Goal: Information Seeking & Learning: Learn about a topic

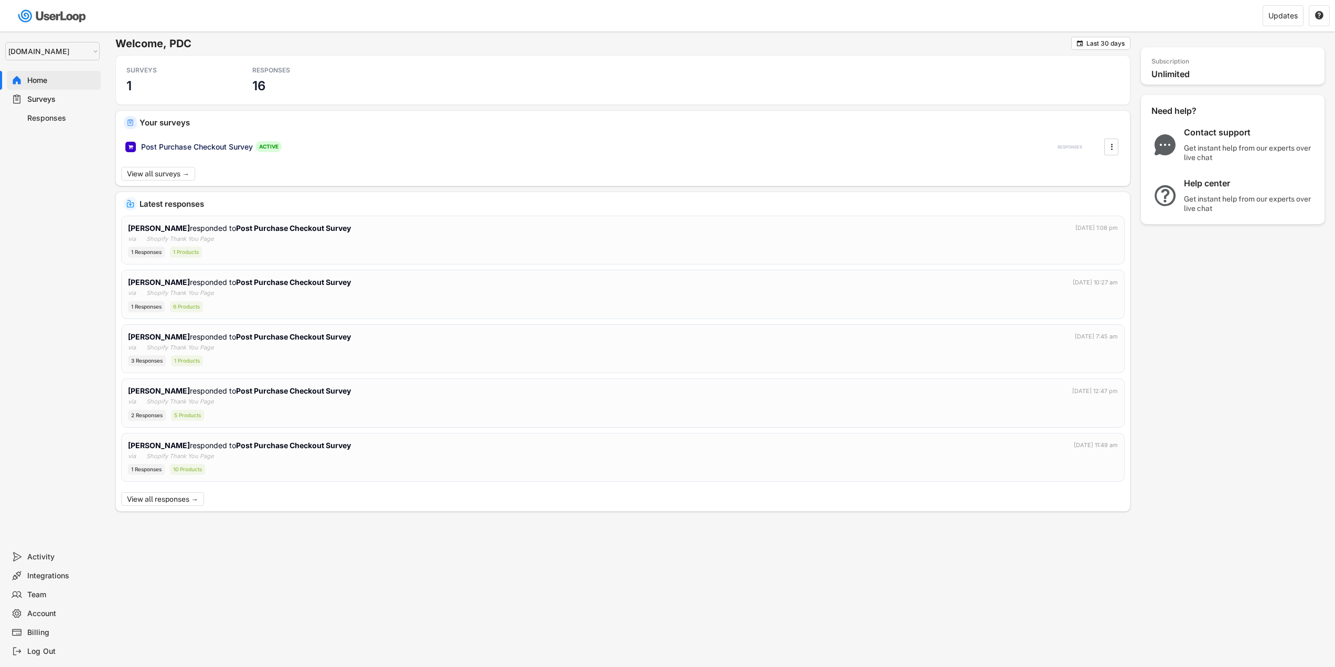
select select ""1348695171700984260__LOOKUP__1755075273842x880989460480687400""
click at [48, 121] on div "Responses" at bounding box center [61, 118] width 69 height 10
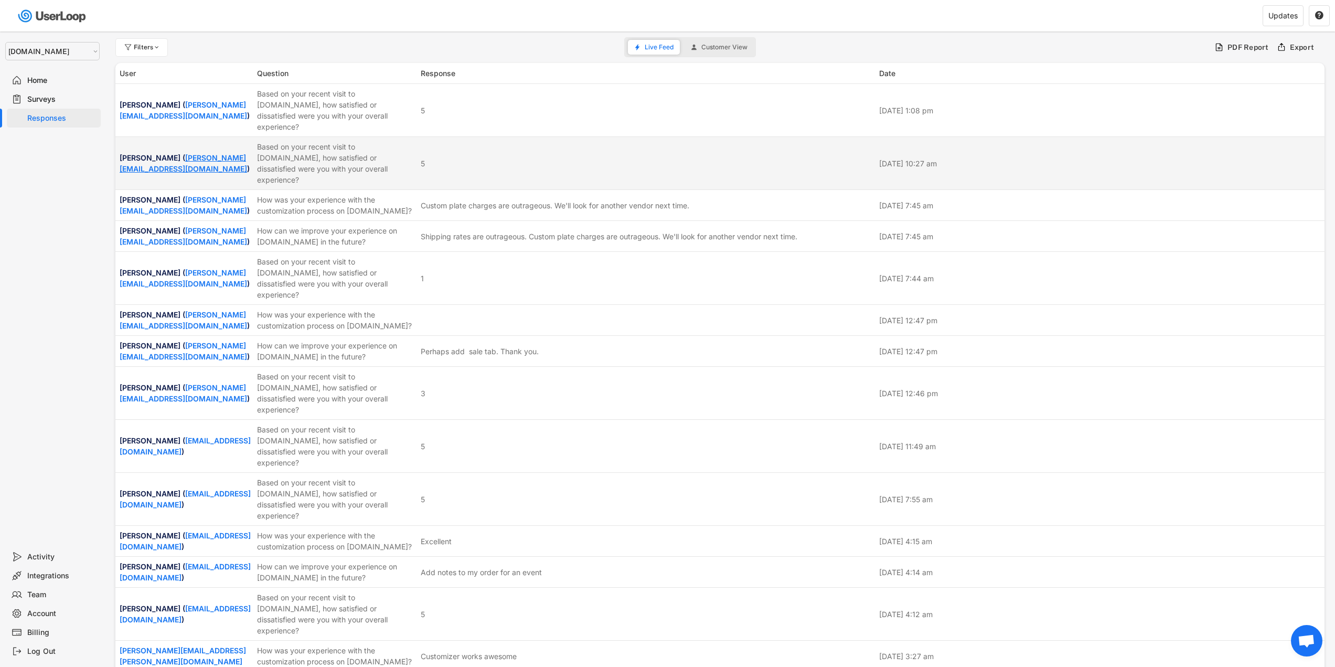
click at [169, 153] on link "[PERSON_NAME][EMAIL_ADDRESS][DOMAIN_NAME]" at bounding box center [184, 163] width 128 height 20
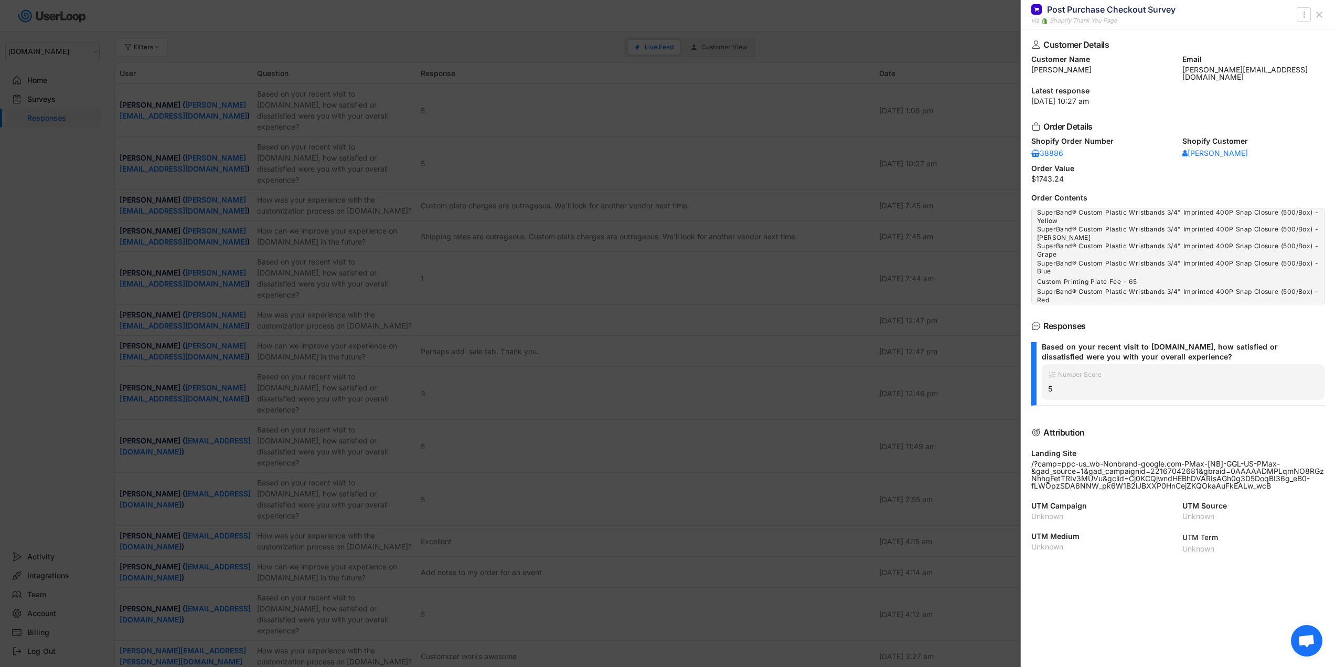
click at [515, 292] on div at bounding box center [667, 333] width 1335 height 667
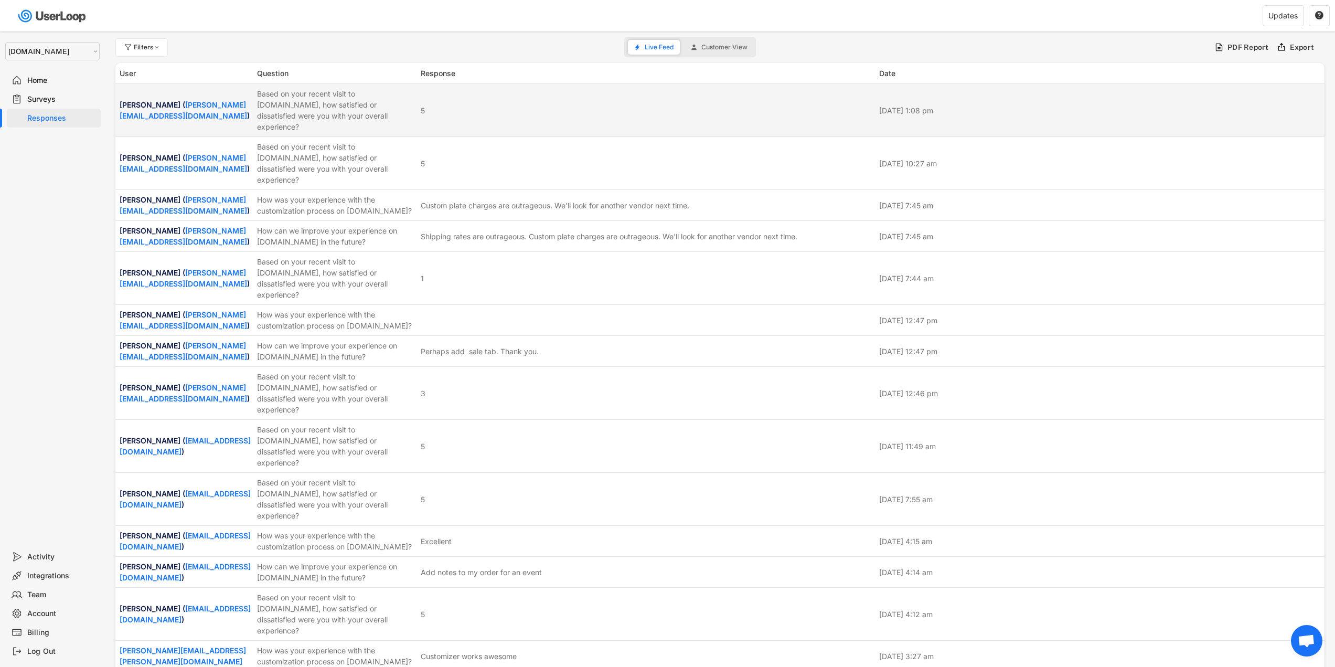
click at [163, 99] on div "[PERSON_NAME] ( [PERSON_NAME][EMAIL_ADDRESS][DOMAIN_NAME] )" at bounding box center [185, 110] width 131 height 22
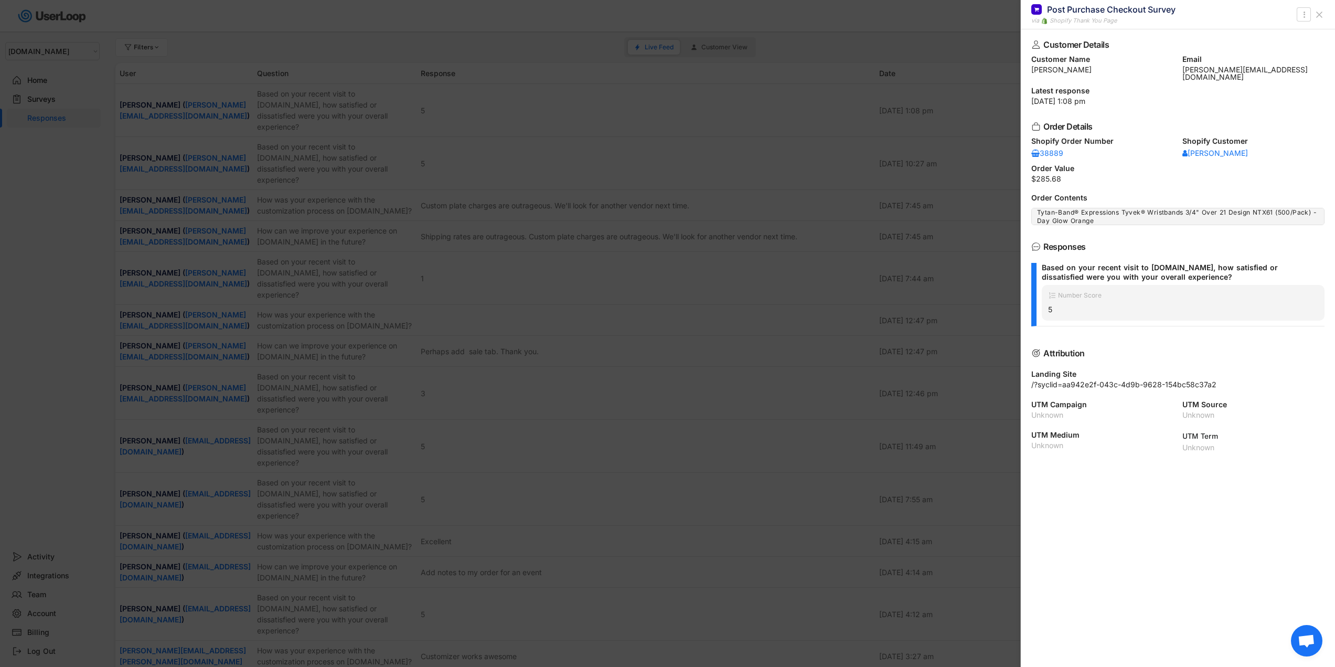
click at [888, 310] on div at bounding box center [667, 333] width 1335 height 667
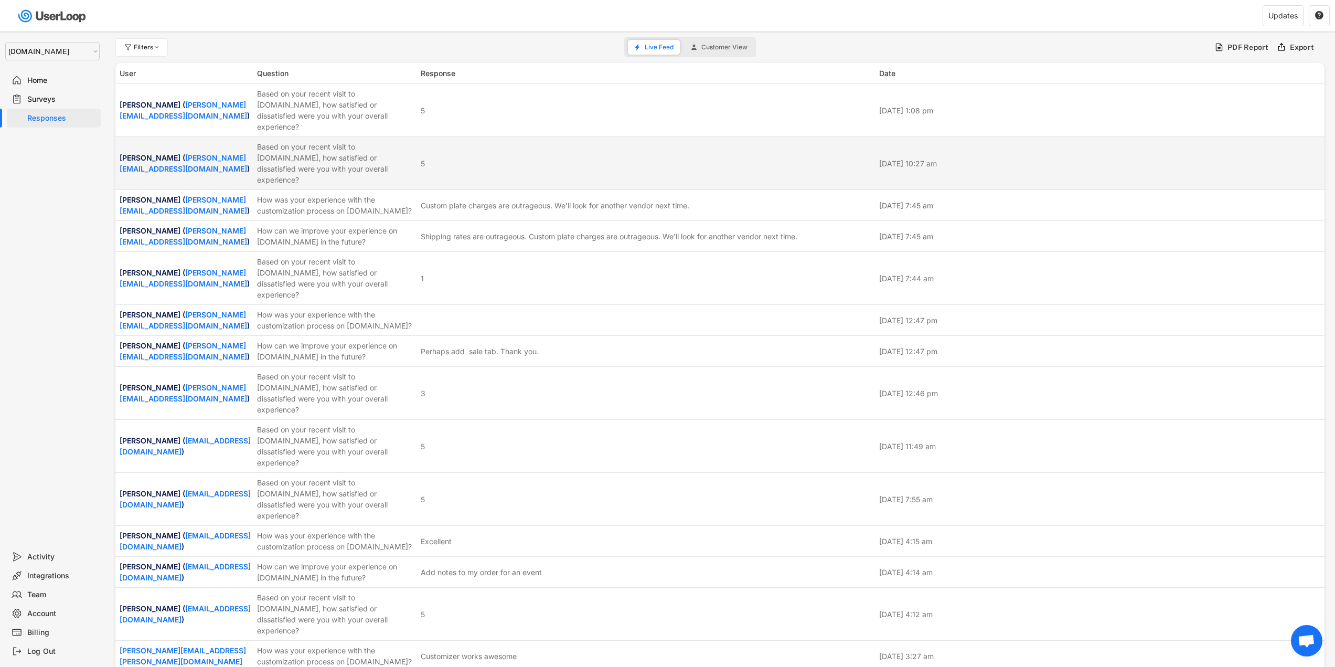
click at [335, 156] on div "Based on your recent visit to [DOMAIN_NAME], how satisfied or dissatisfied were…" at bounding box center [335, 163] width 157 height 44
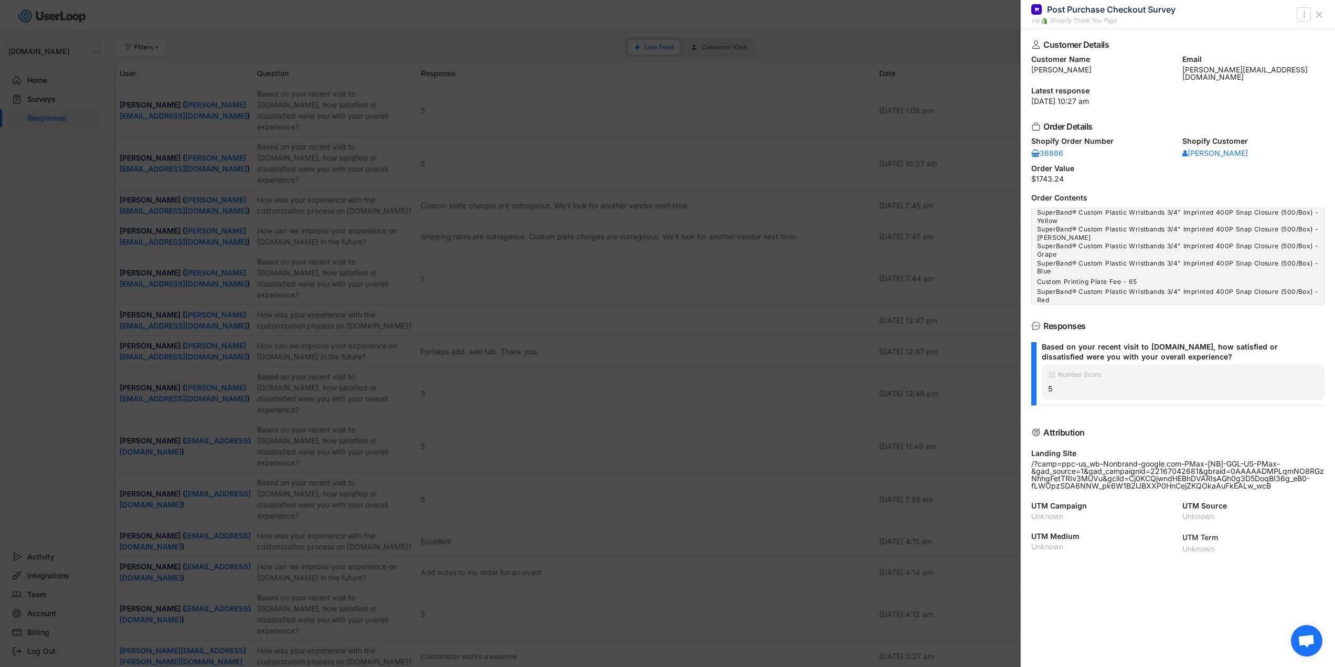
click at [949, 288] on div at bounding box center [667, 333] width 1335 height 667
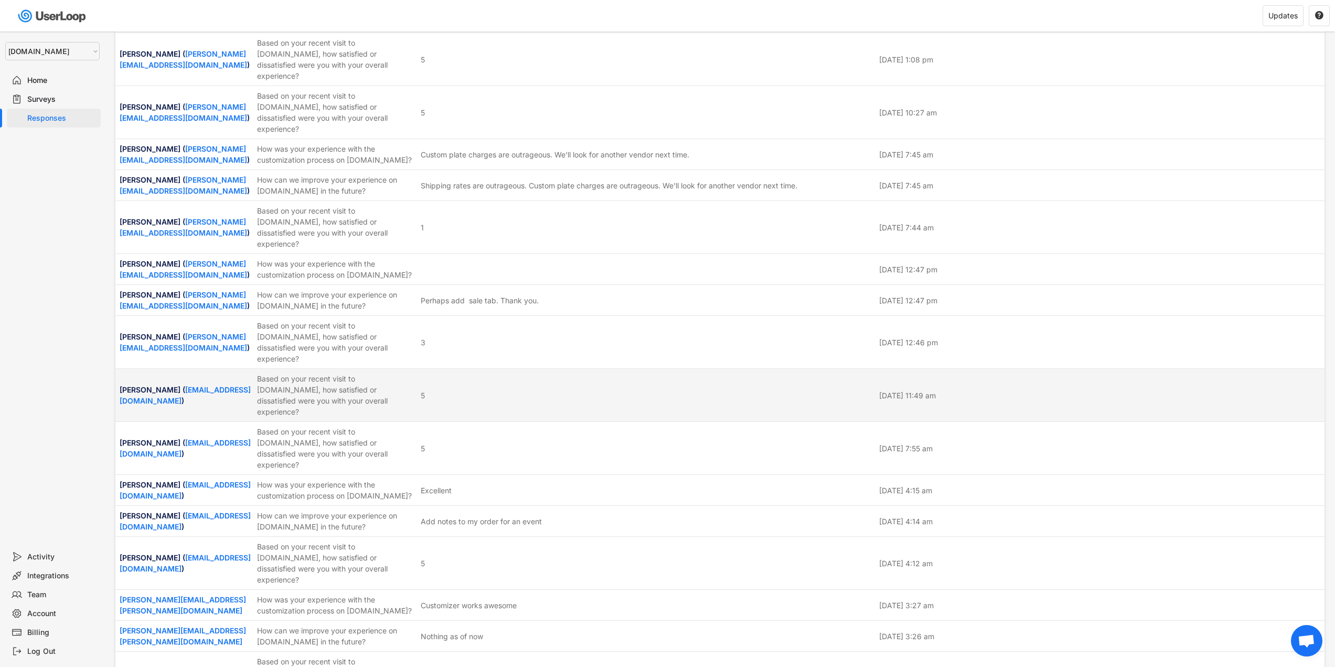
scroll to position [65, 0]
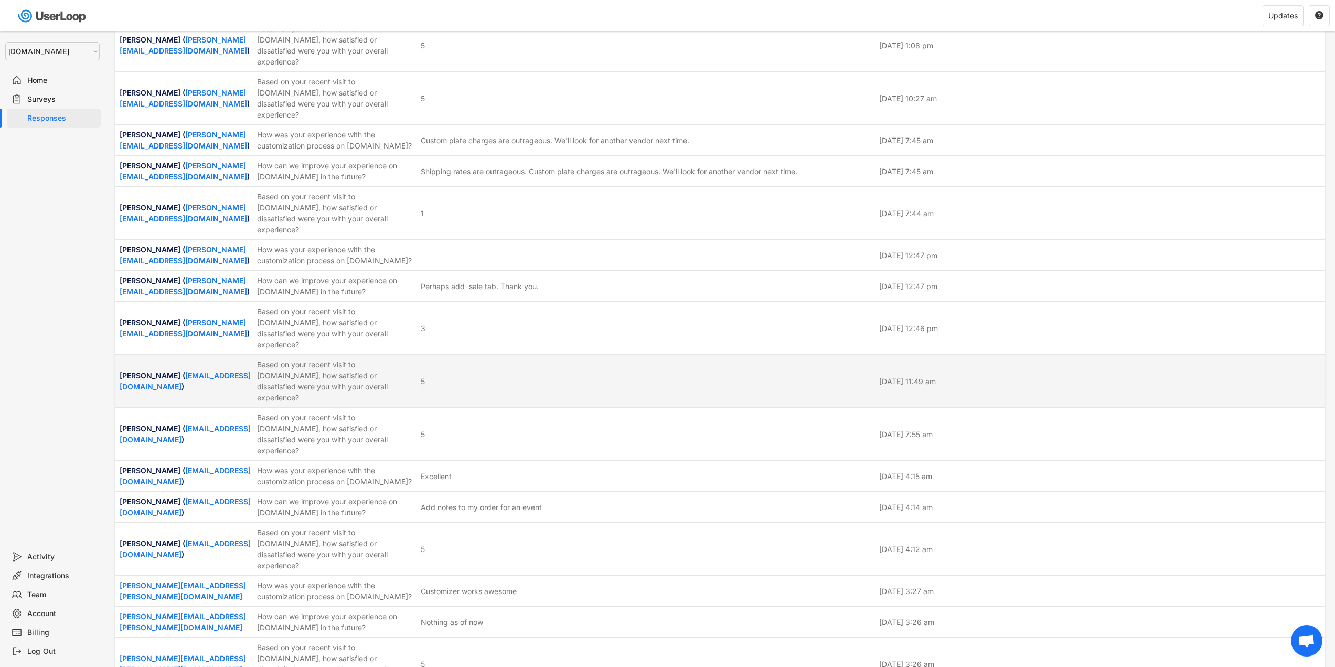
click at [408, 359] on div "Based on your recent visit to [DOMAIN_NAME], how satisfied or dissatisfied were…" at bounding box center [335, 381] width 157 height 44
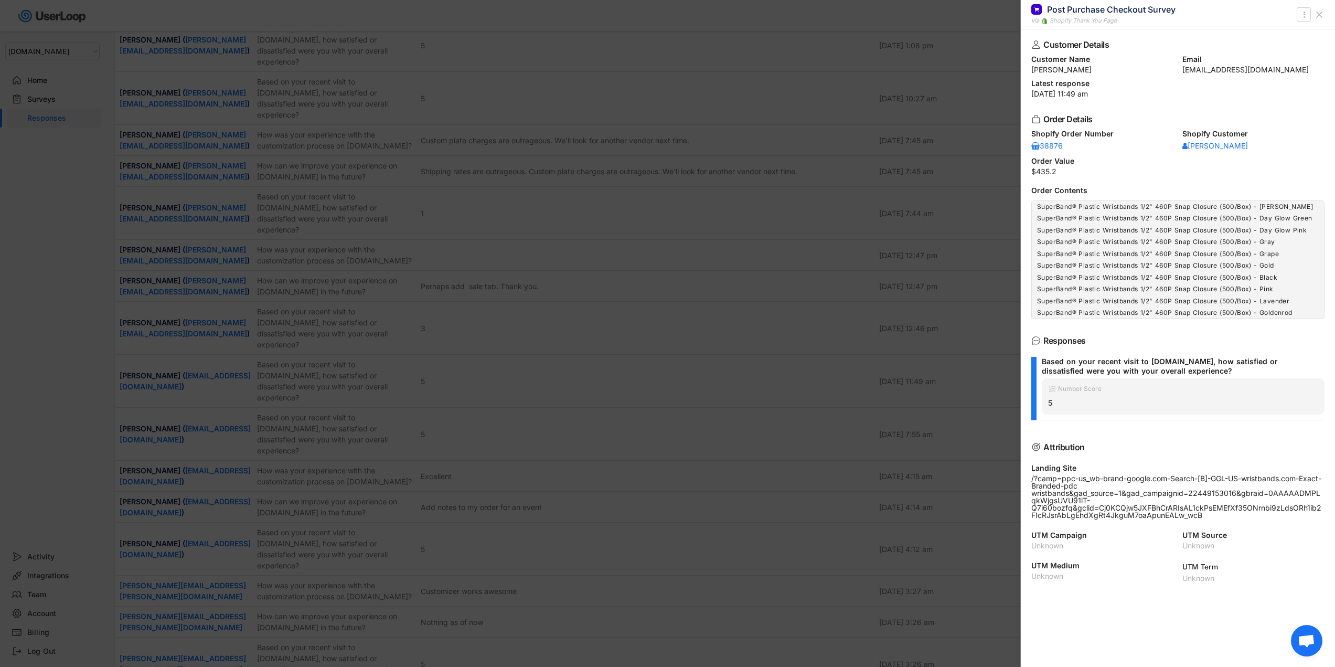
click at [912, 432] on div at bounding box center [667, 333] width 1335 height 667
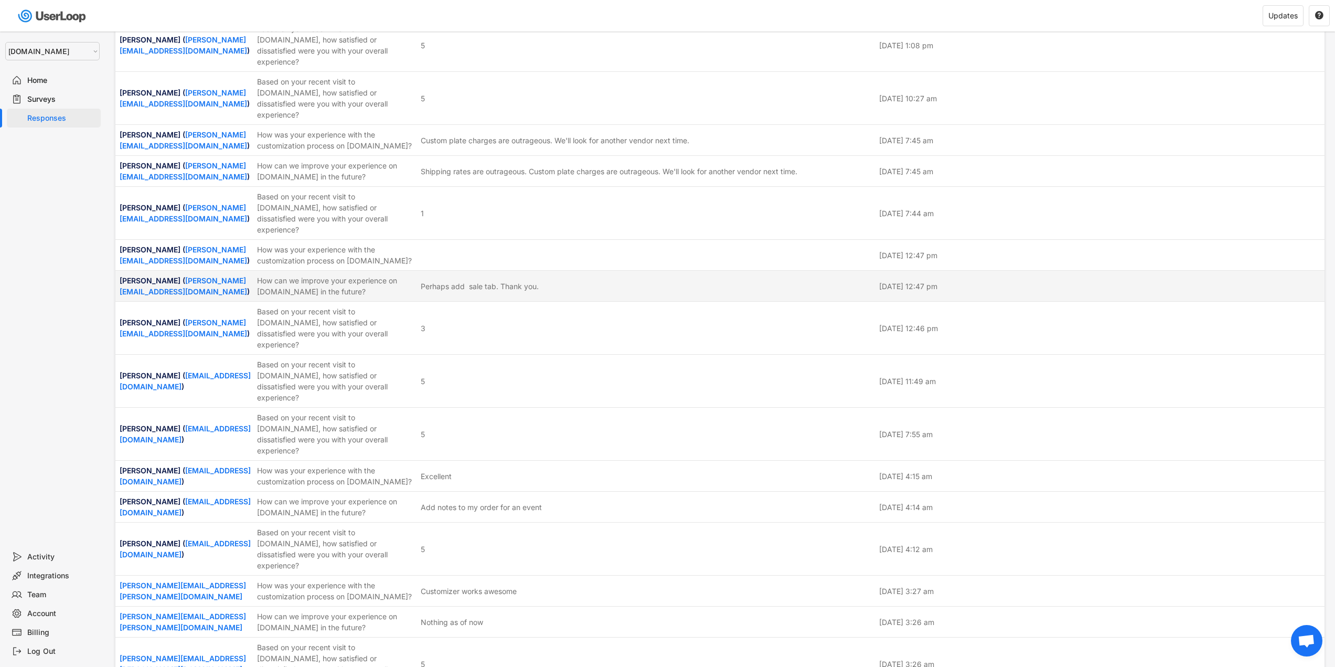
click at [514, 281] on div "Perhaps add sale tab. Thank you." at bounding box center [480, 286] width 118 height 11
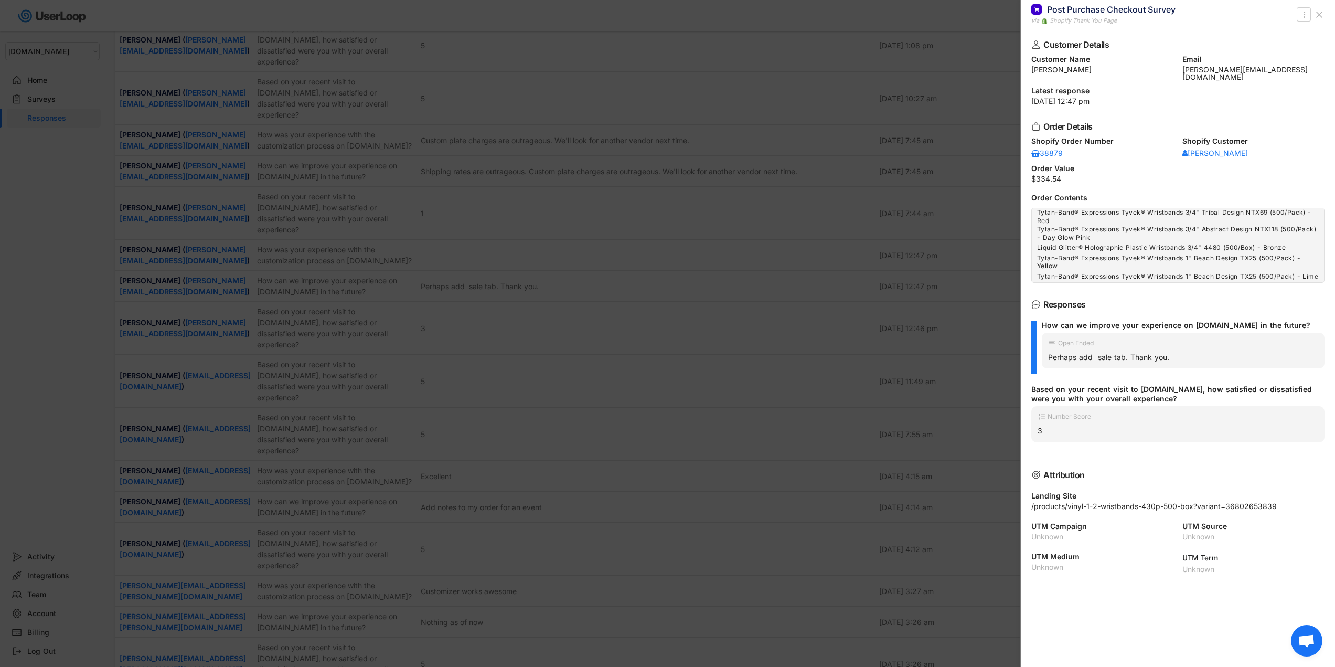
click at [662, 335] on div at bounding box center [667, 333] width 1335 height 667
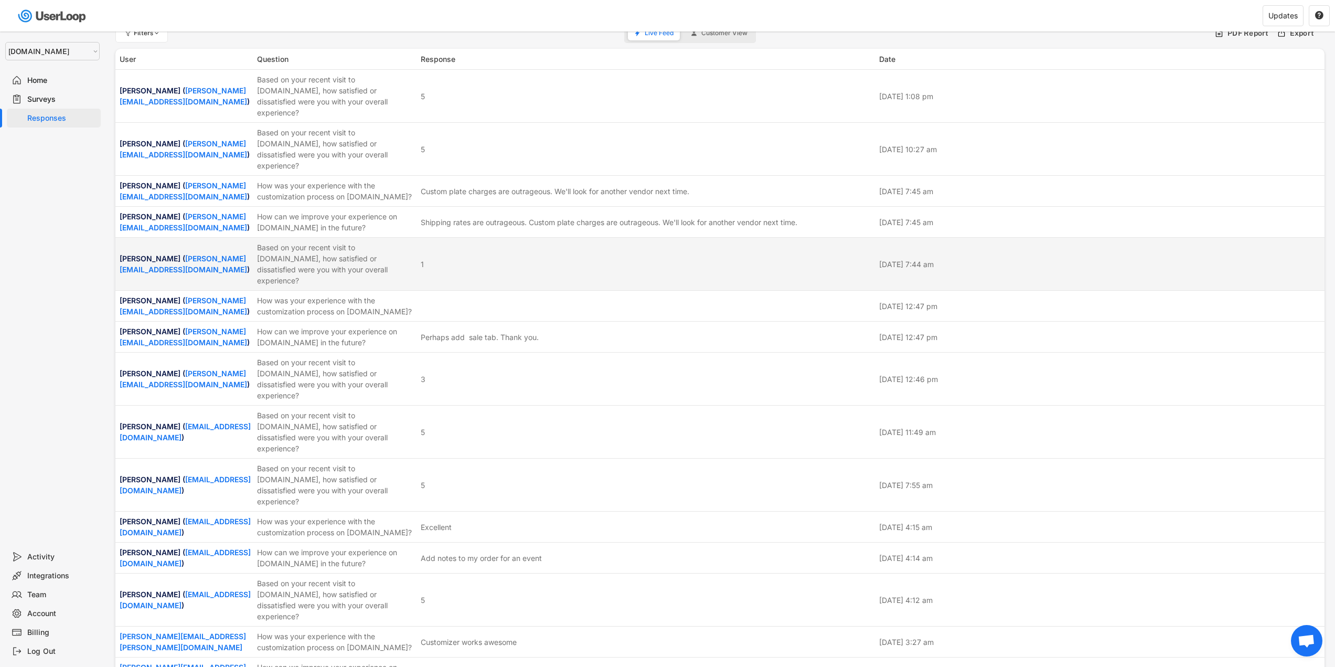
scroll to position [13, 0]
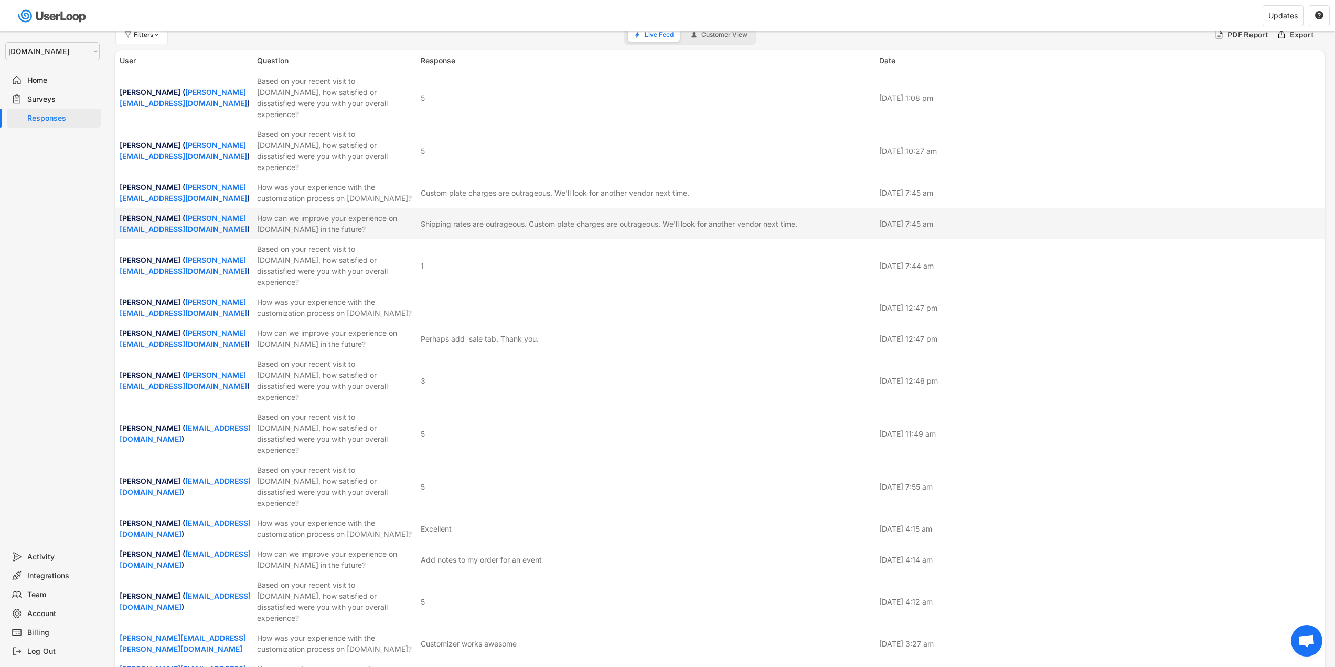
click at [472, 218] on div "Shipping rates are outrageous. Custom plate charges are outrageous. We'll look …" at bounding box center [609, 223] width 377 height 11
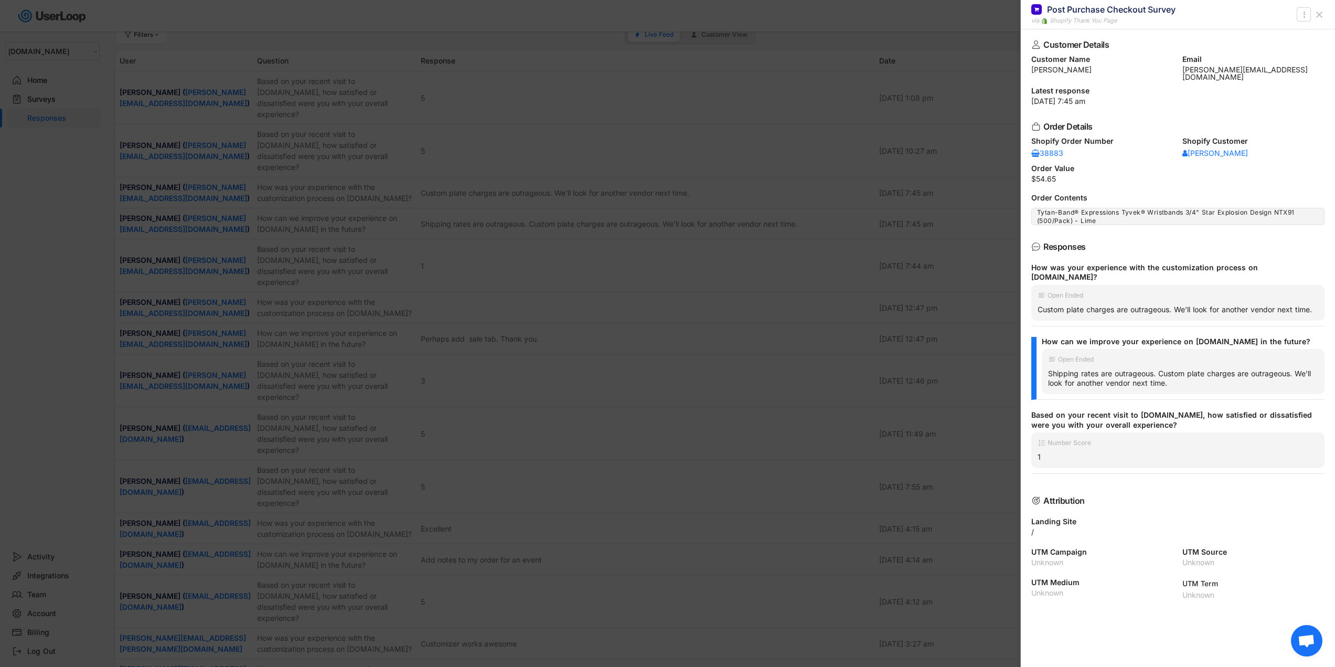
click at [648, 310] on div at bounding box center [667, 333] width 1335 height 667
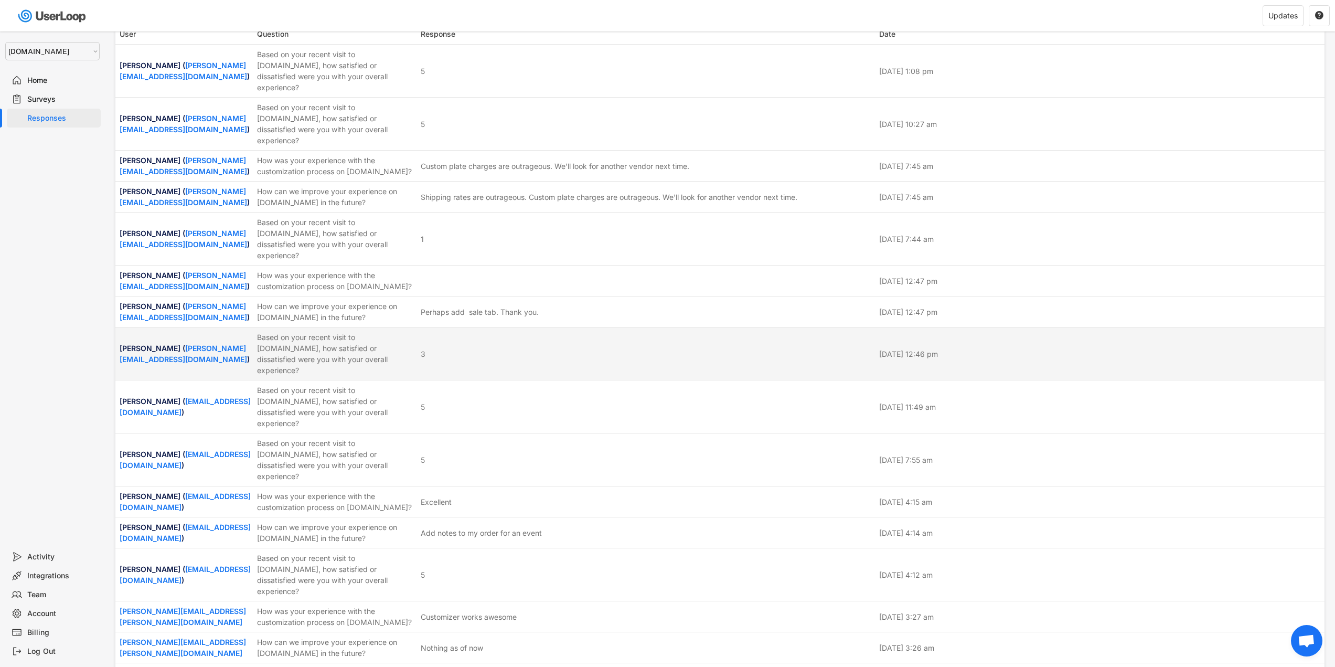
scroll to position [65, 0]
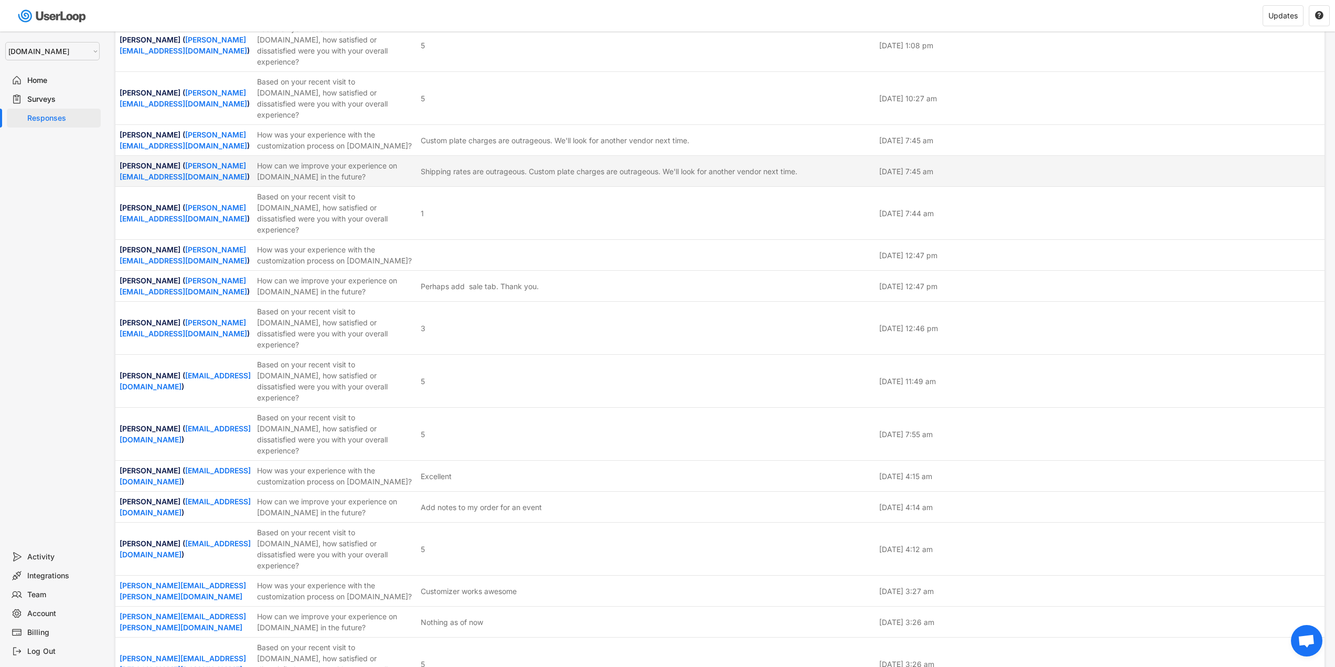
click at [487, 166] on div "Shipping rates are outrageous. Custom plate charges are outrageous. We'll look …" at bounding box center [609, 171] width 377 height 11
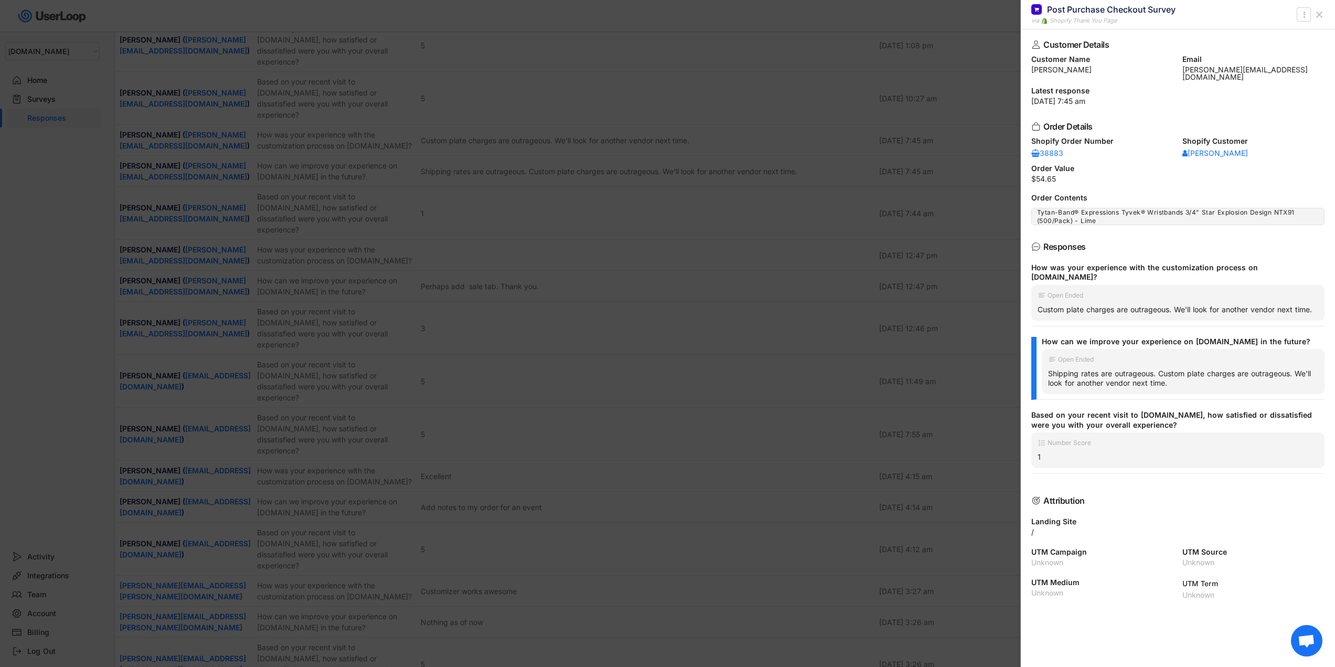
click at [812, 317] on div at bounding box center [667, 333] width 1335 height 667
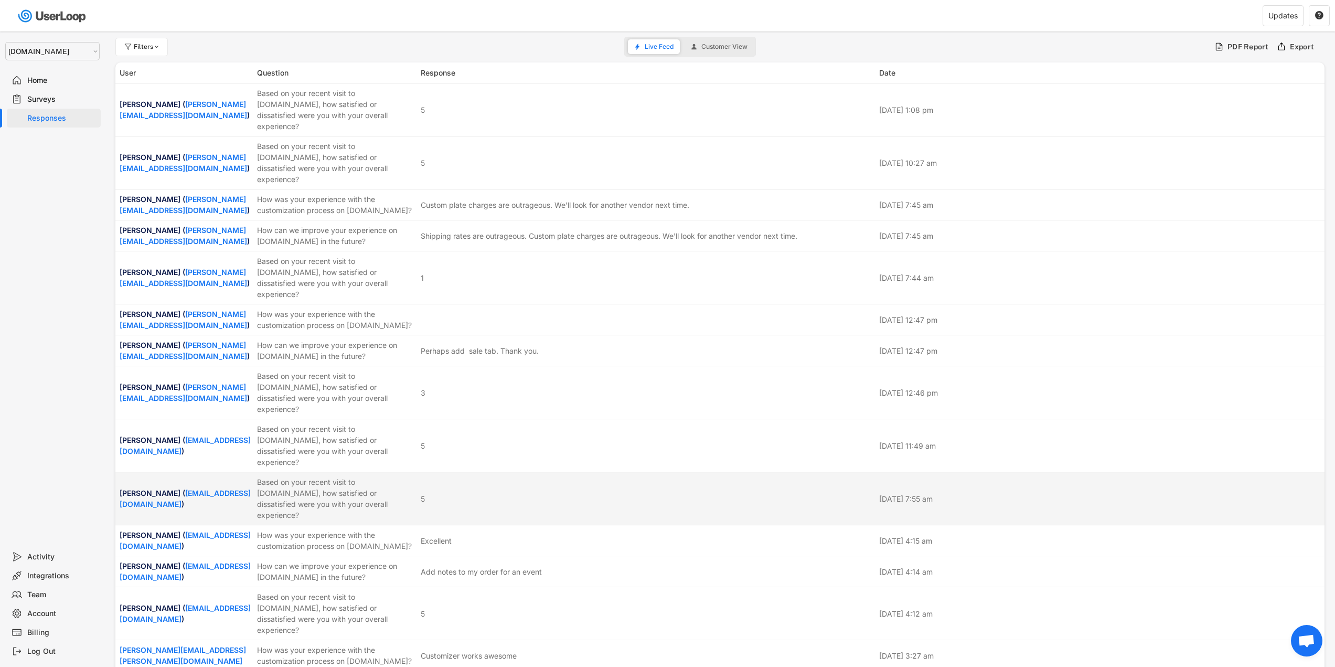
scroll to position [0, 0]
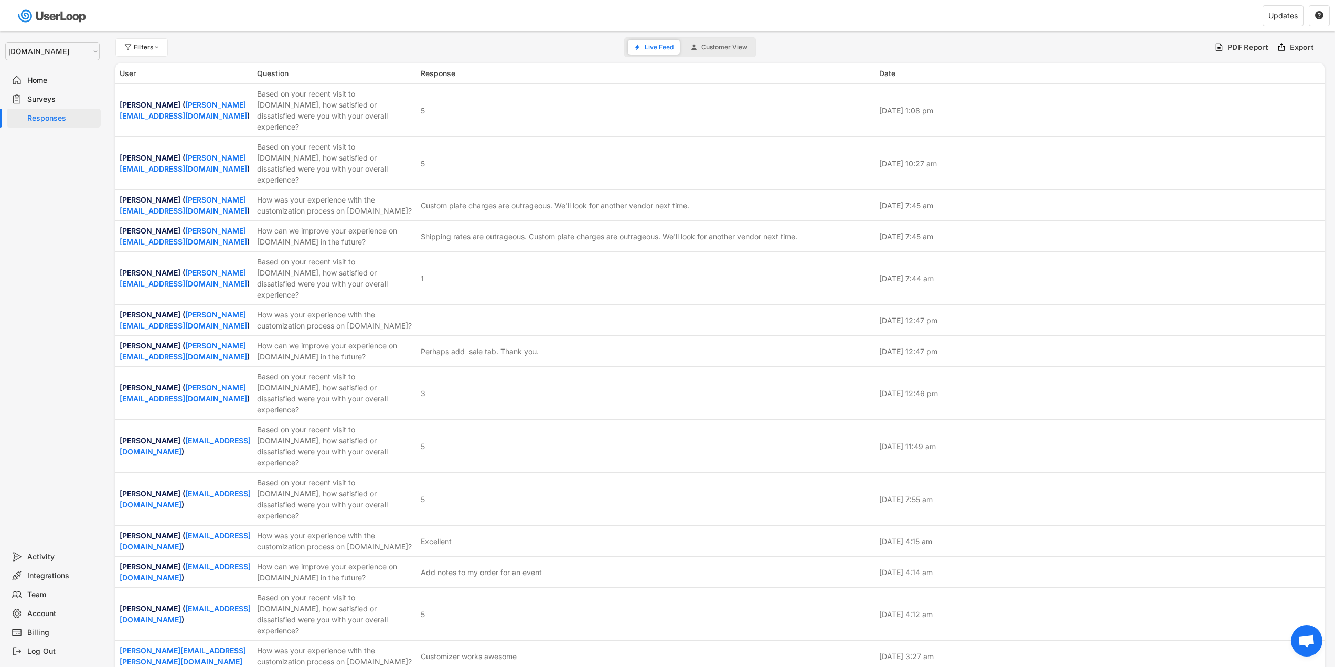
click at [44, 84] on div "Home" at bounding box center [61, 81] width 69 height 10
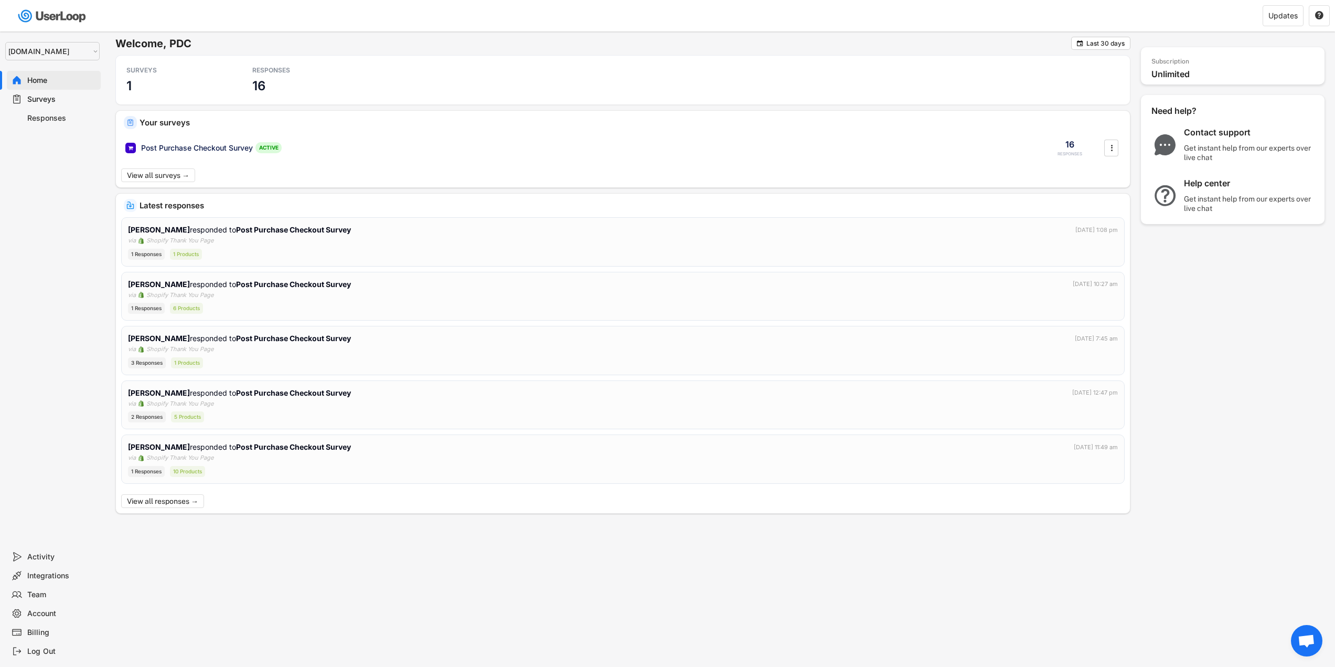
click at [53, 99] on div "Surveys" at bounding box center [61, 99] width 69 height 10
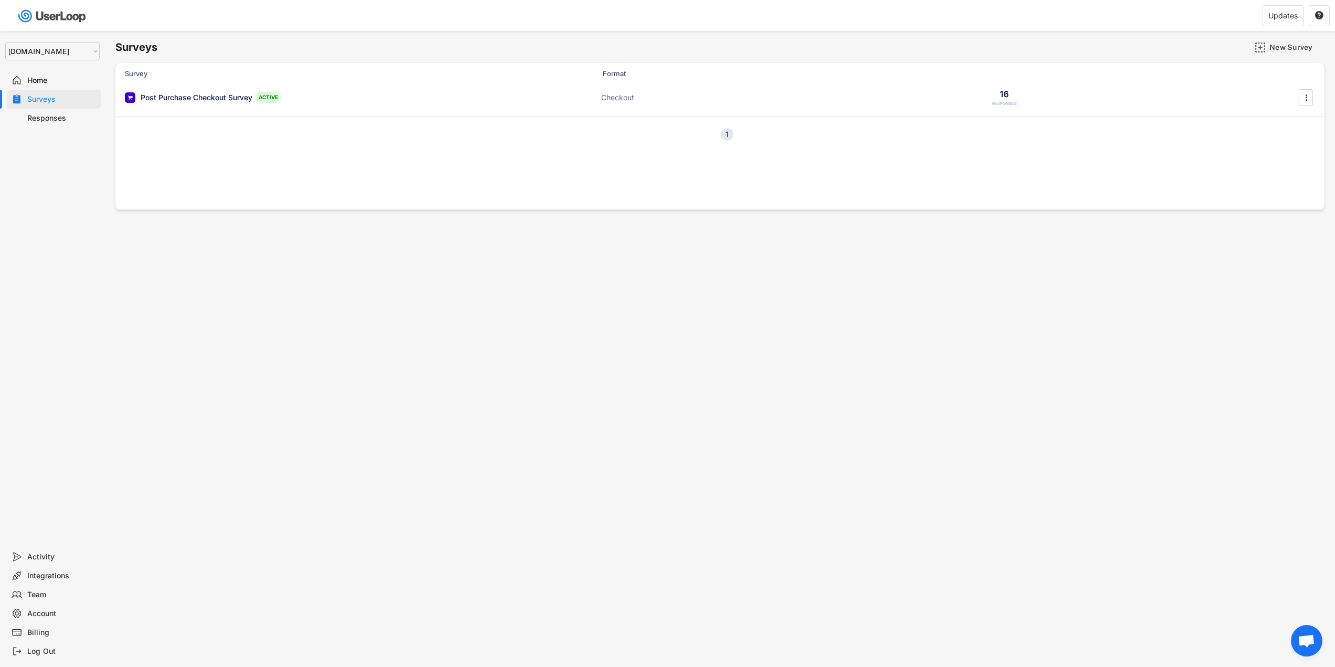
click at [55, 126] on div "Responses" at bounding box center [54, 118] width 94 height 19
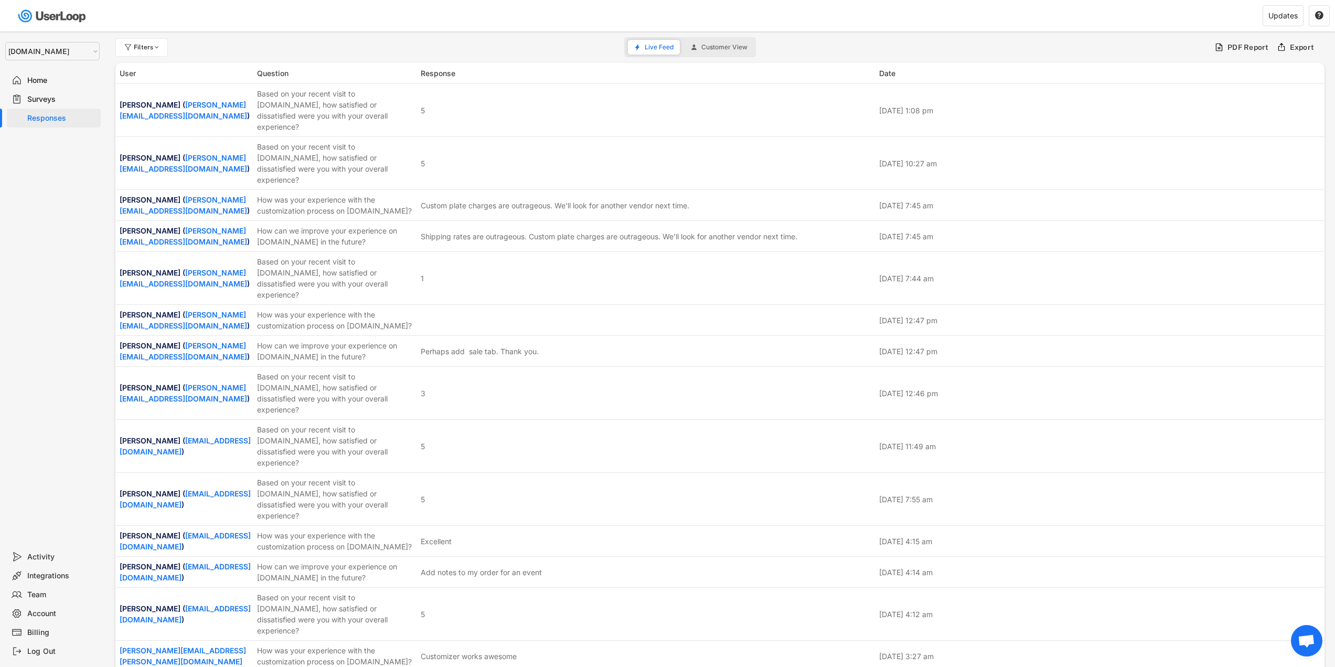
click at [37, 83] on div "Home" at bounding box center [61, 81] width 69 height 10
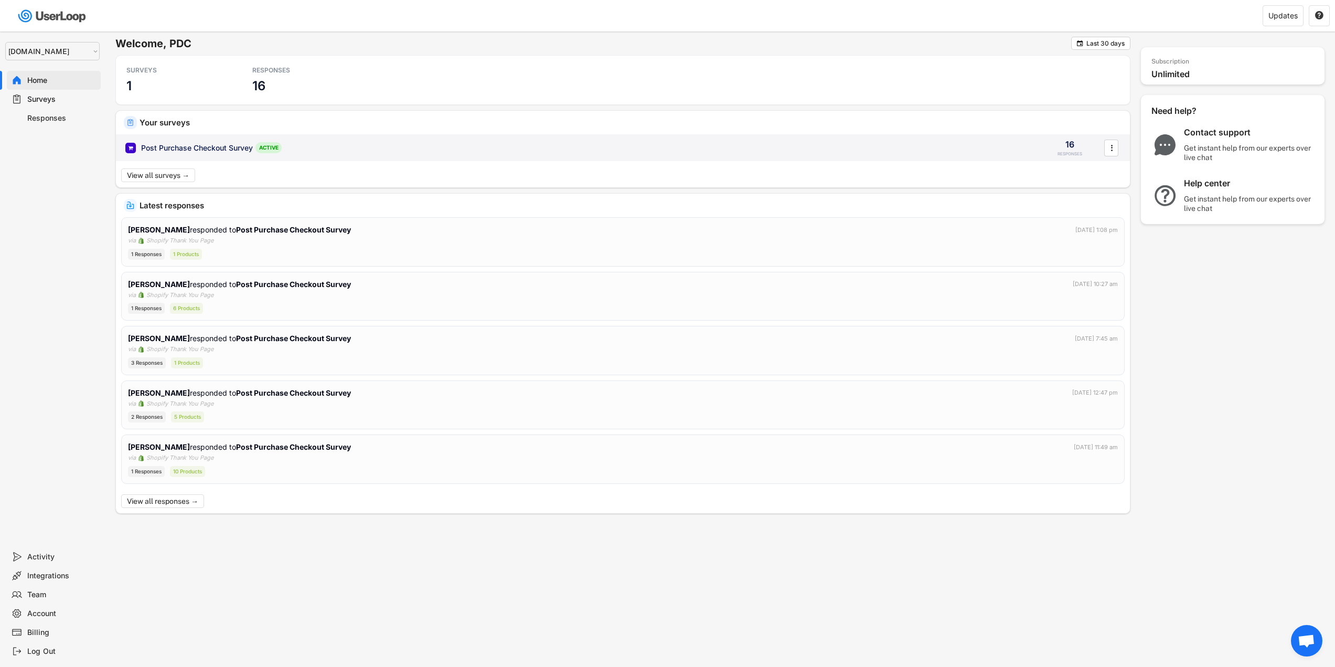
click at [256, 161] on div "Post Purchase Checkout Survey ACTIVE 16 RESPONSES " at bounding box center [623, 147] width 1014 height 27
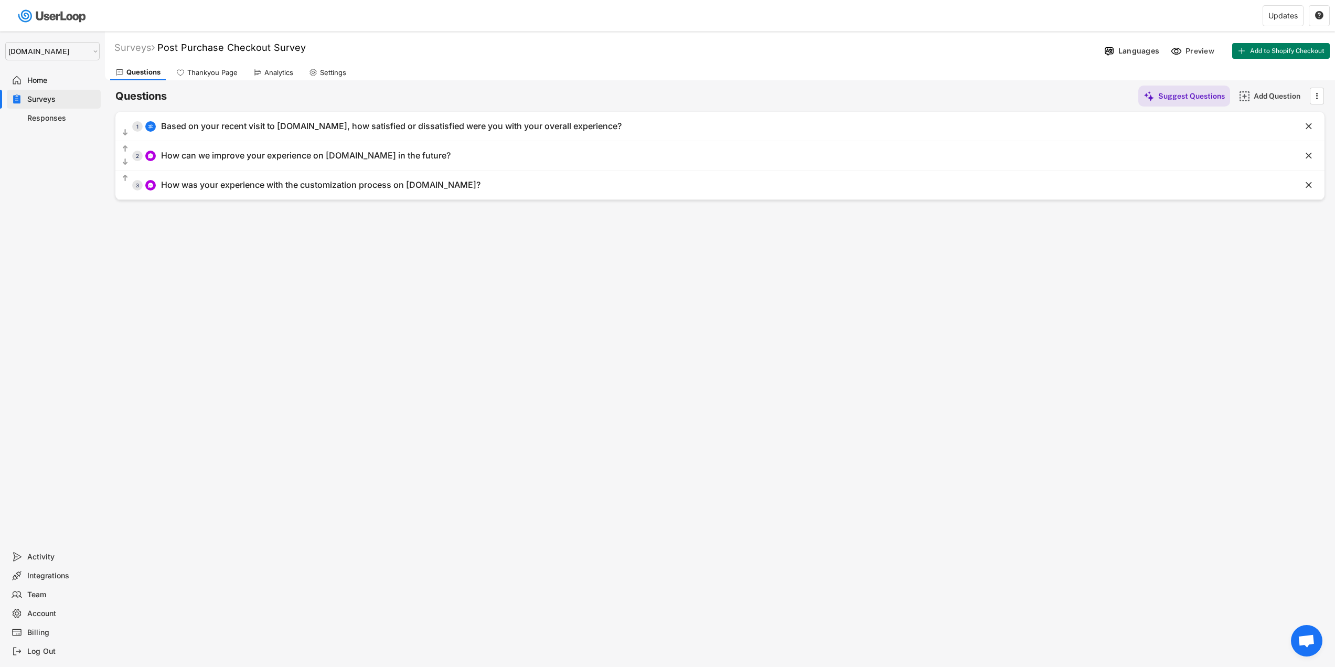
click at [276, 75] on div "Analytics" at bounding box center [278, 72] width 29 height 9
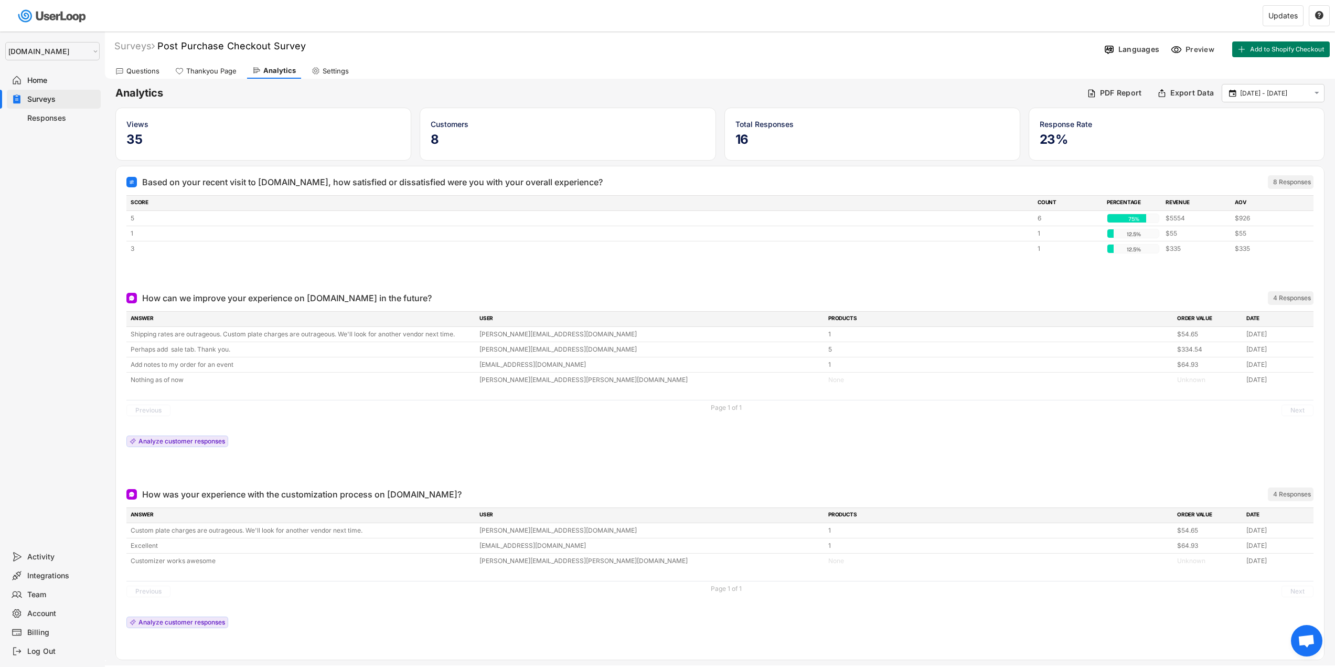
scroll to position [31, 0]
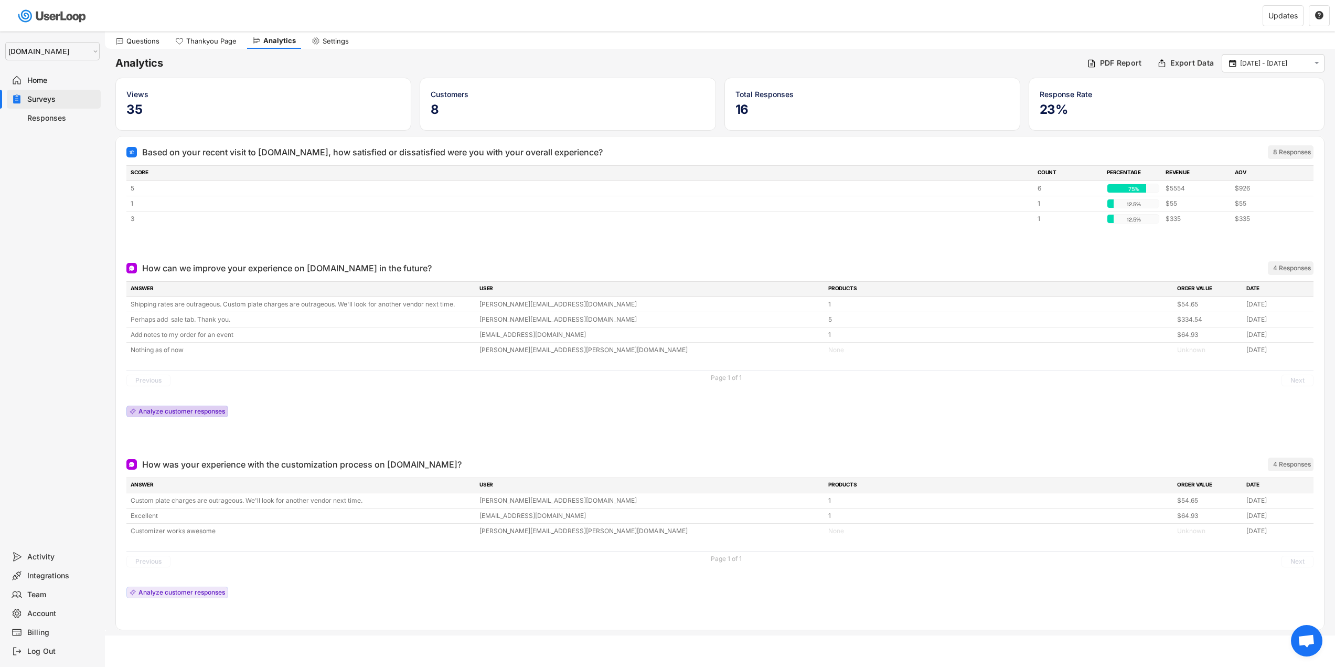
click at [189, 410] on div "Analyze customer responses" at bounding box center [182, 411] width 87 height 6
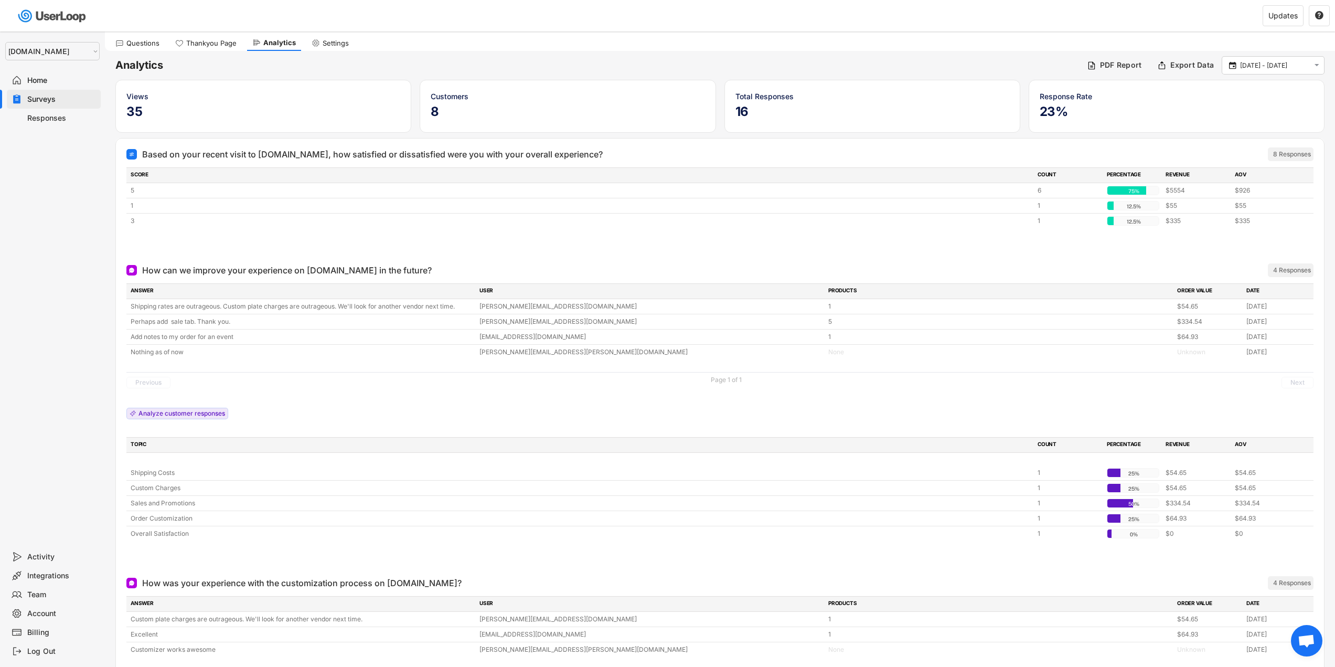
scroll to position [0, 0]
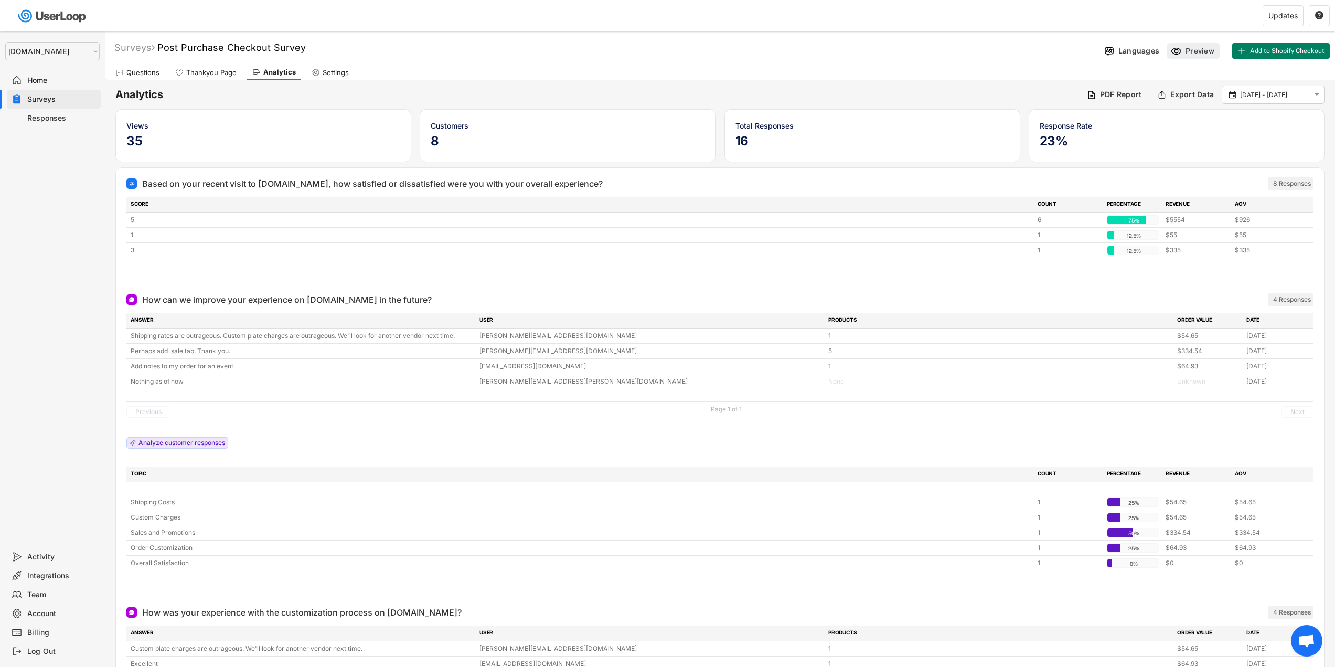
click at [1180, 46] on icon at bounding box center [1176, 51] width 11 height 11
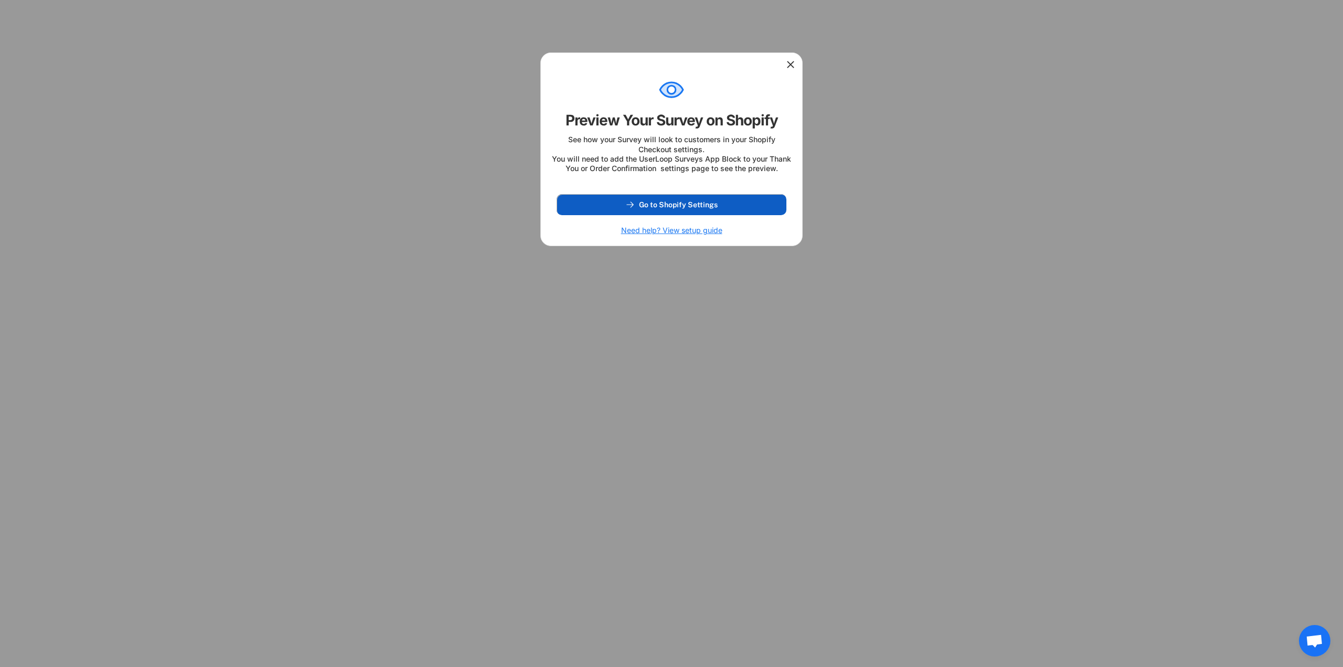
click at [673, 215] on button "Go to Shopify Settings" at bounding box center [672, 204] width 230 height 21
click at [791, 67] on icon at bounding box center [791, 64] width 10 height 10
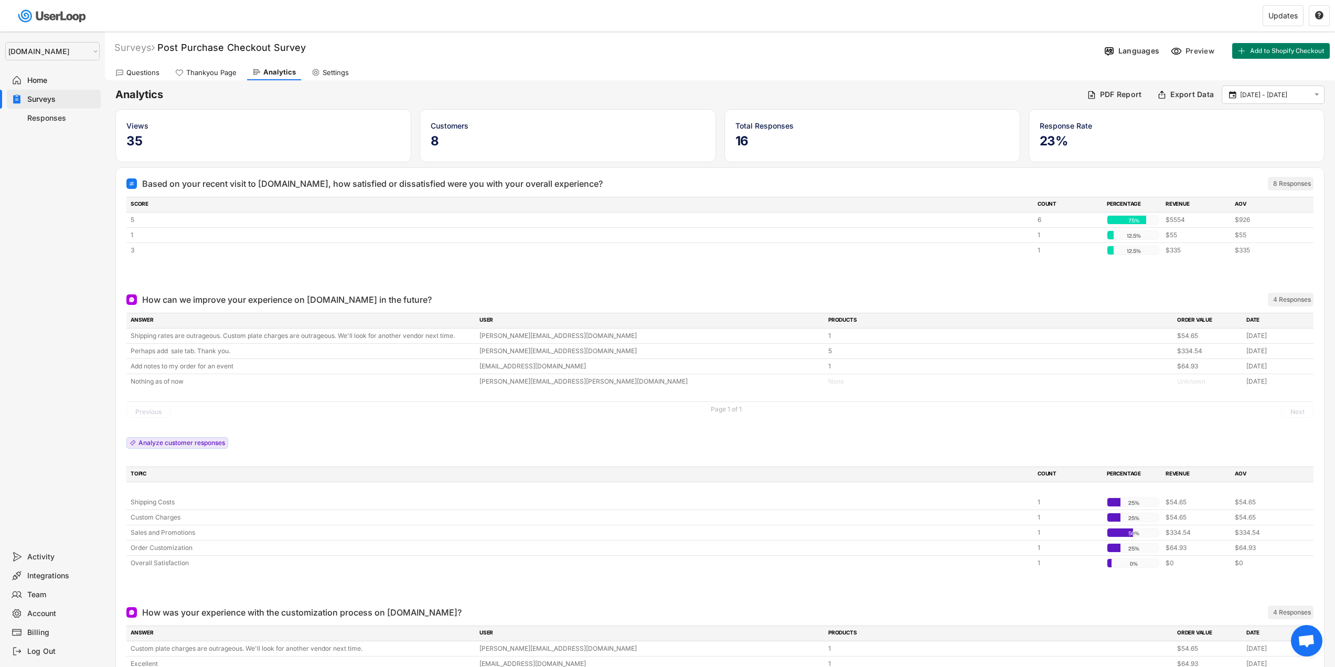
click at [321, 77] on div "Settings" at bounding box center [330, 73] width 48 height 16
select select ""weekly""
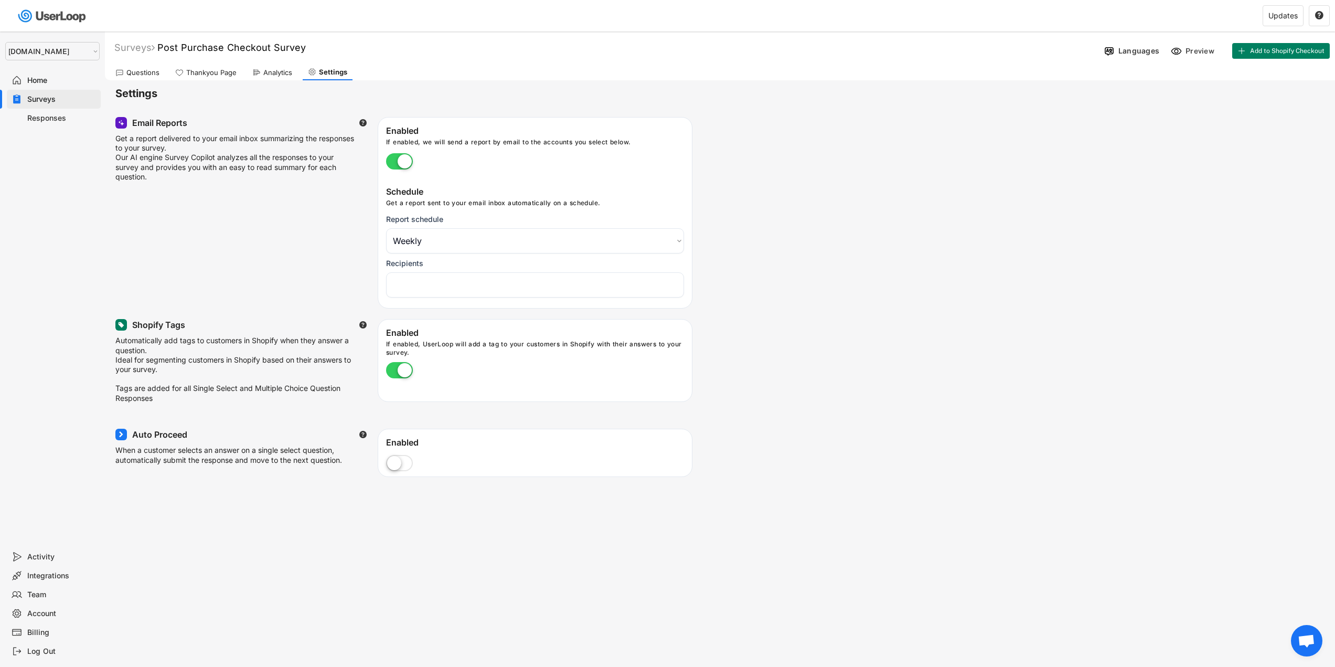
select select "1348695171700984260__LOOKUP__1753345961318x517764866714334400"
click at [215, 77] on div "Thankyou Page" at bounding box center [211, 72] width 50 height 9
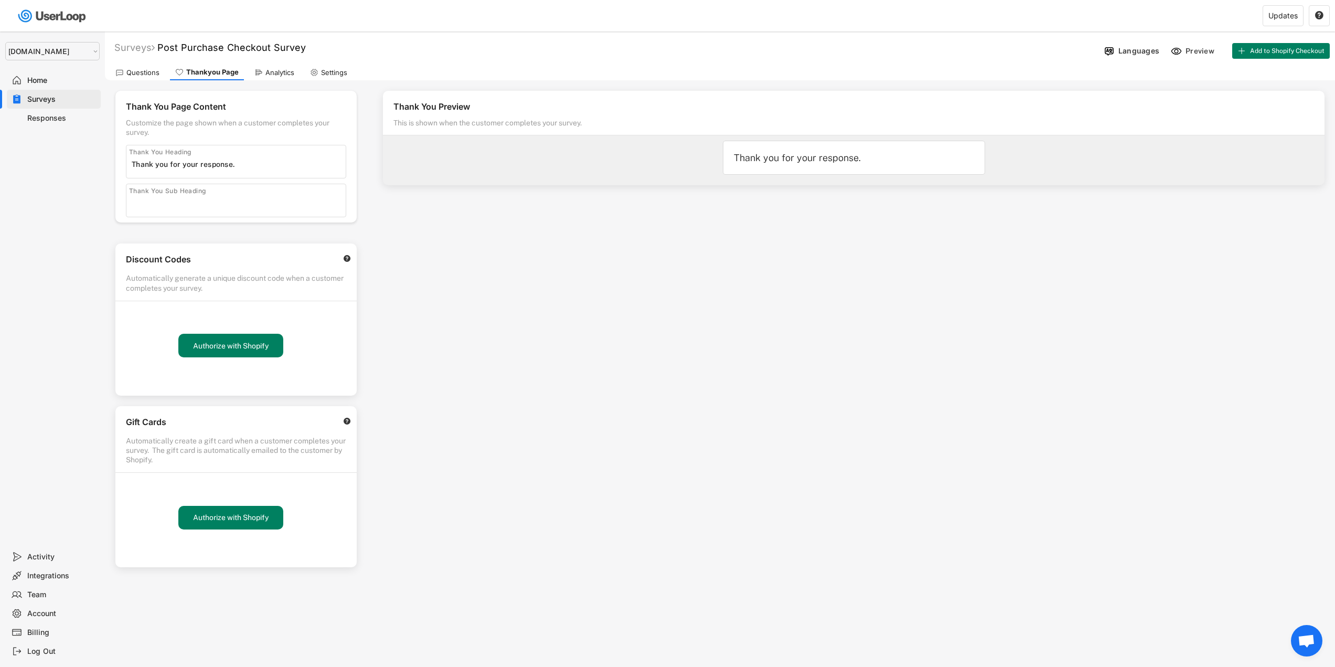
click at [270, 168] on input "input" at bounding box center [239, 164] width 214 height 16
click at [253, 193] on div "Thank You Sub Heading" at bounding box center [236, 201] width 220 height 34
click at [252, 201] on input "input" at bounding box center [239, 203] width 214 height 16
click at [280, 75] on div "Analytics" at bounding box center [280, 72] width 29 height 9
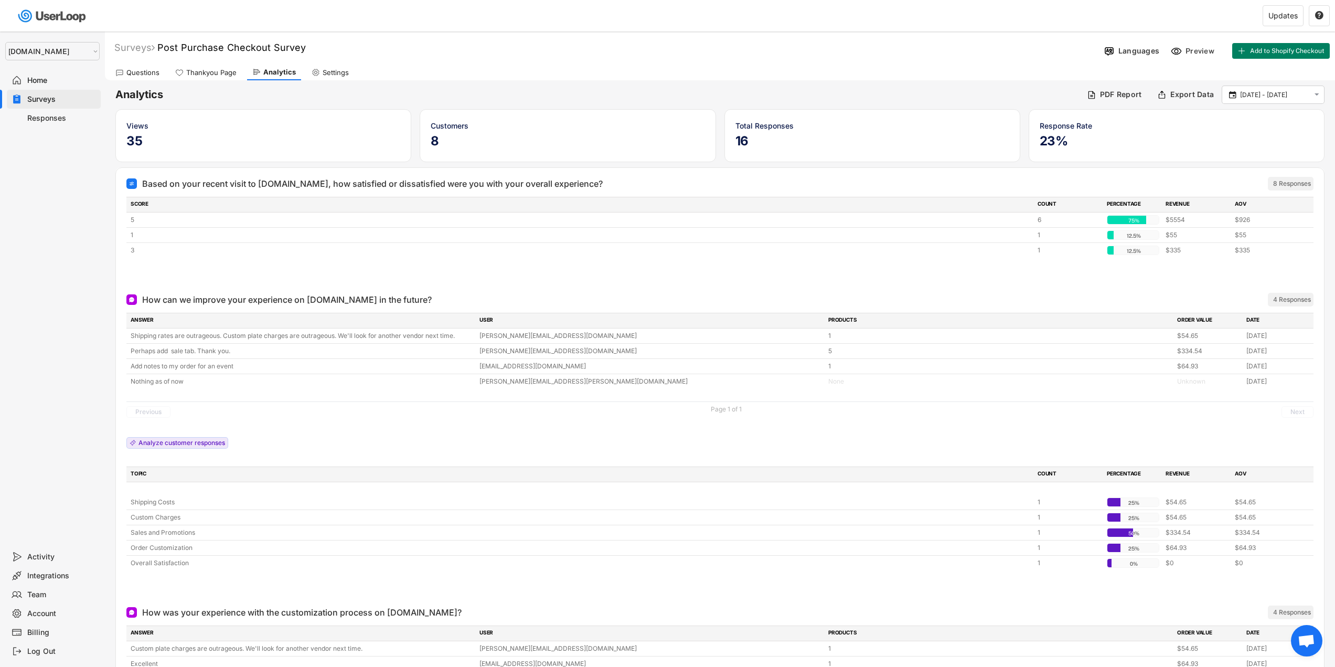
click at [320, 75] on div "Settings" at bounding box center [330, 73] width 48 height 16
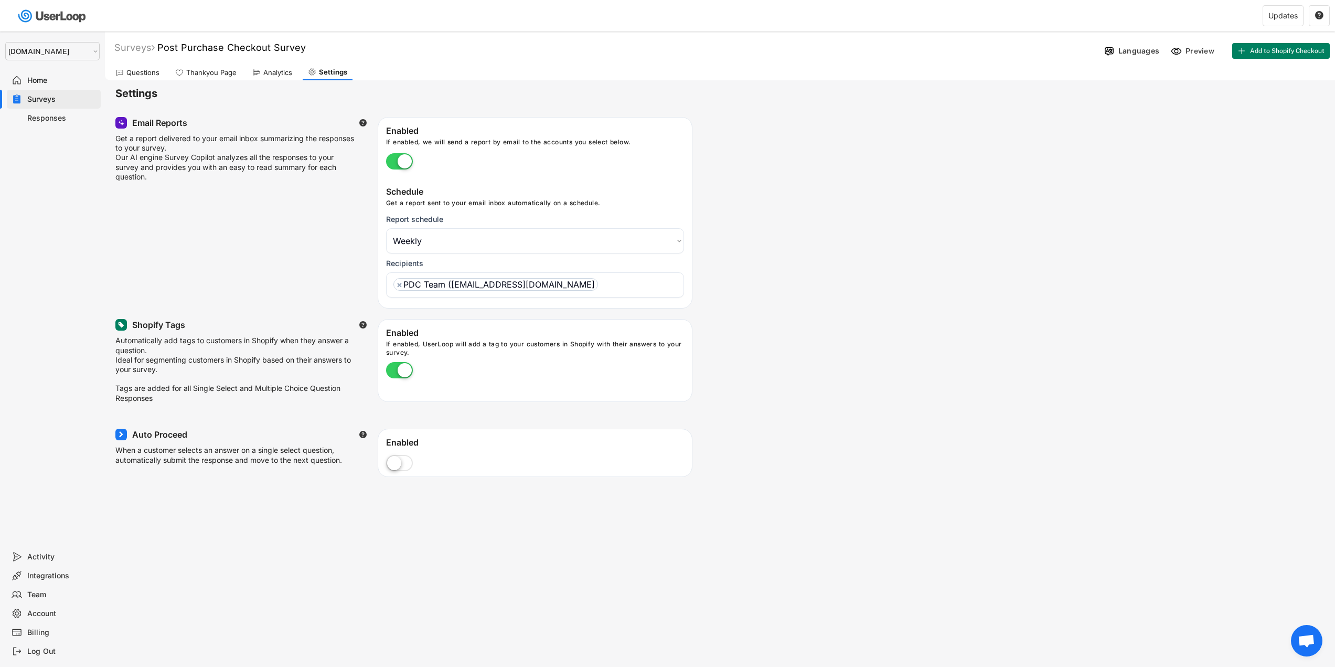
click at [624, 283] on ul "× PDC Team ([EMAIL_ADDRESS][DOMAIN_NAME]" at bounding box center [535, 282] width 289 height 15
type input "j"
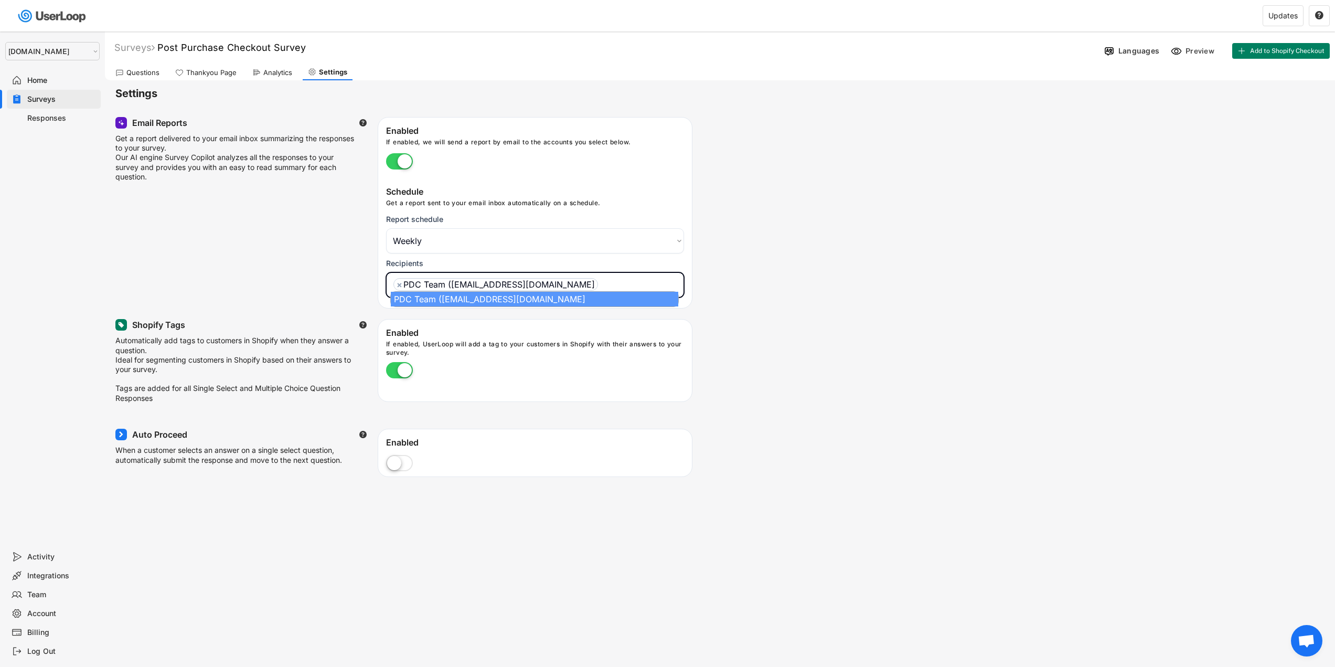
click at [807, 299] on div "Email Reports  Get a report delivered to your email inbox summarizing the resp…" at bounding box center [719, 213] width 1209 height 192
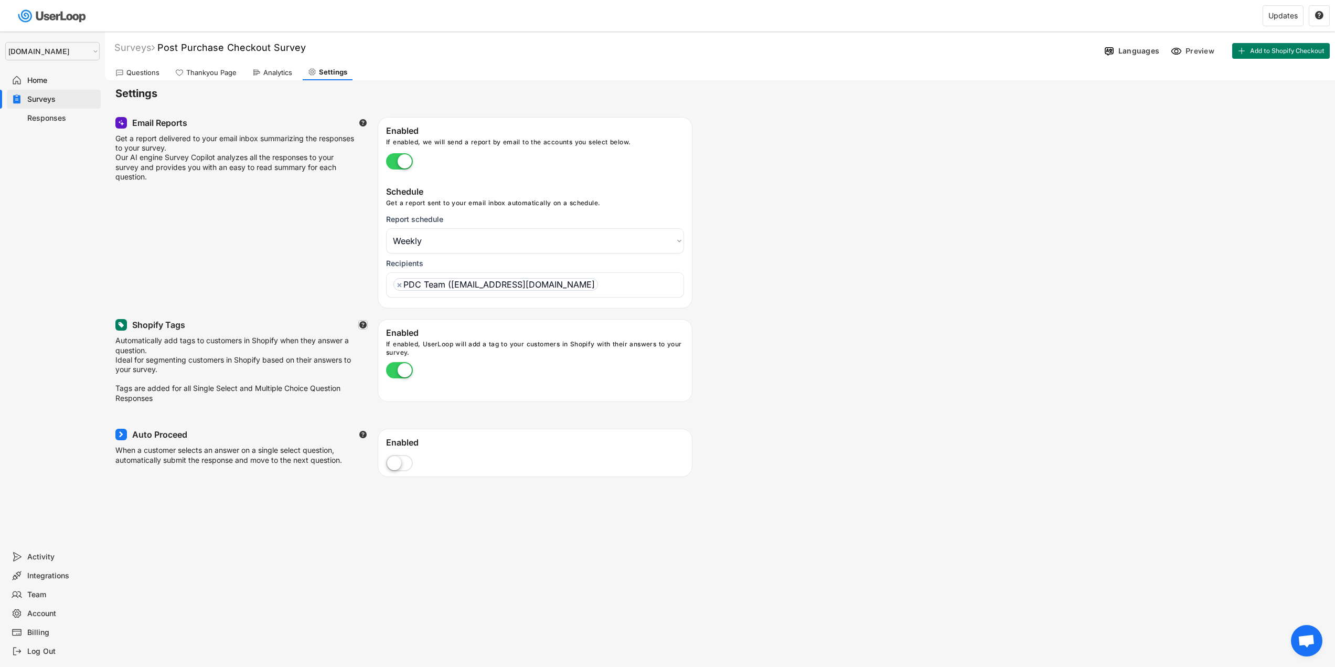
click at [362, 323] on text "" at bounding box center [362, 325] width 7 height 8
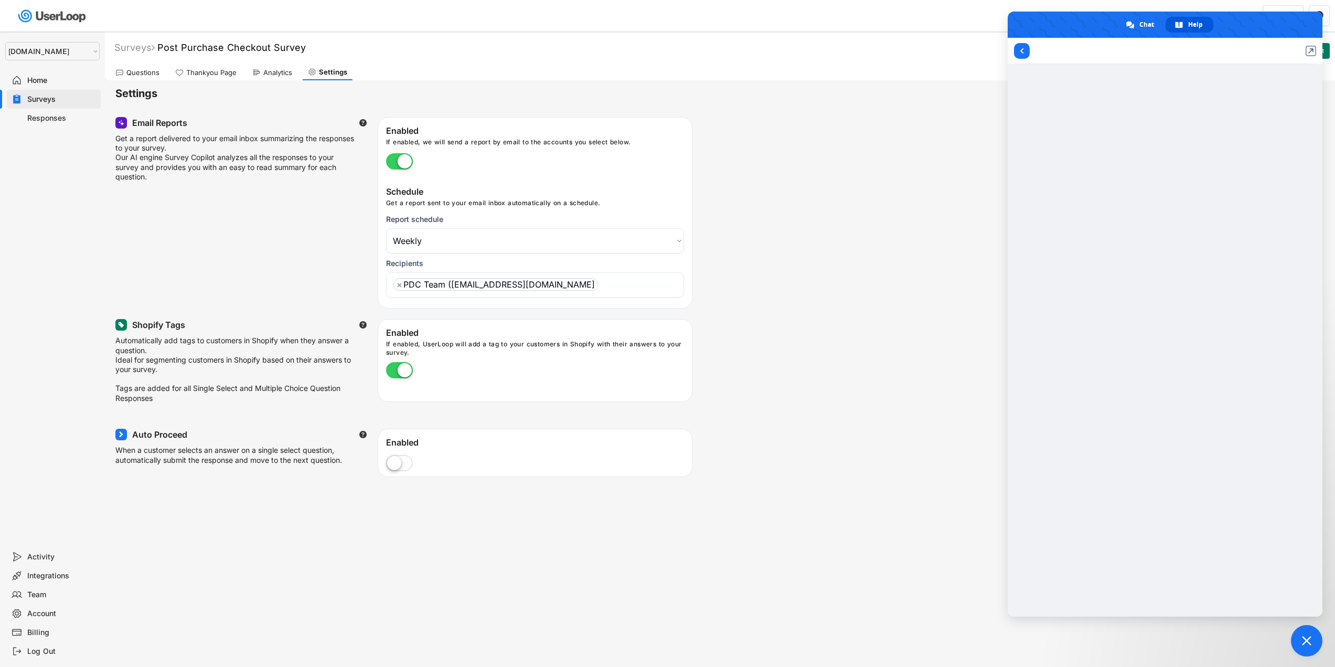
click at [946, 136] on div "Email Reports  Get a report delivered to your email inbox summarizing the resp…" at bounding box center [719, 213] width 1209 height 192
click at [989, 470] on div "Auto Proceed  When a customer selects an answer on a single select question, a…" at bounding box center [719, 473] width 1209 height 89
click at [1309, 630] on span "Close chat" at bounding box center [1306, 640] width 31 height 31
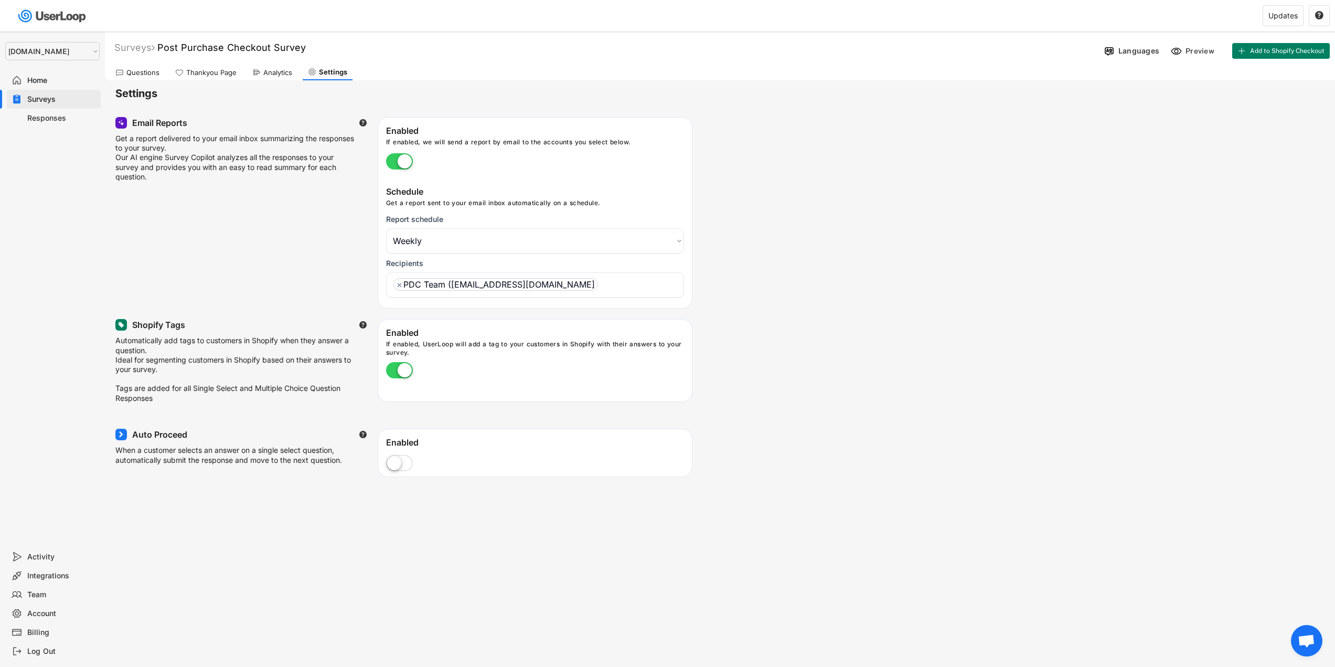
click at [62, 84] on div "Home" at bounding box center [61, 81] width 69 height 10
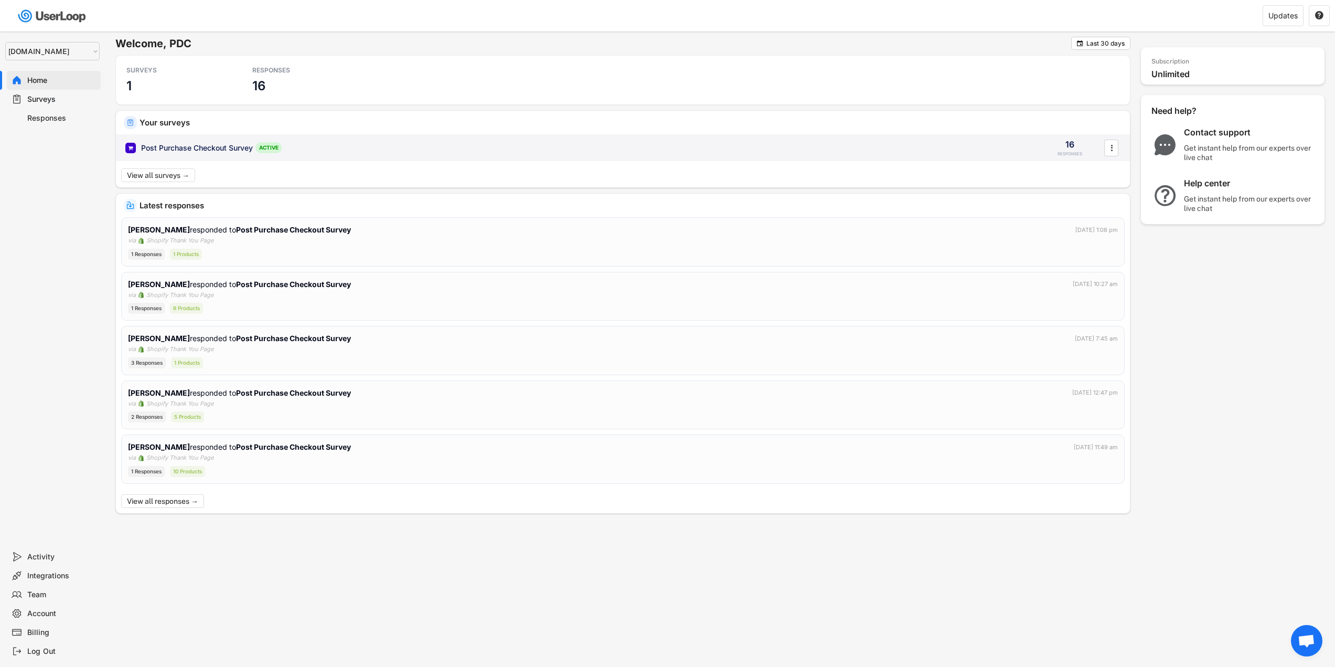
click at [195, 146] on div "Post Purchase Checkout Survey" at bounding box center [197, 148] width 112 height 10
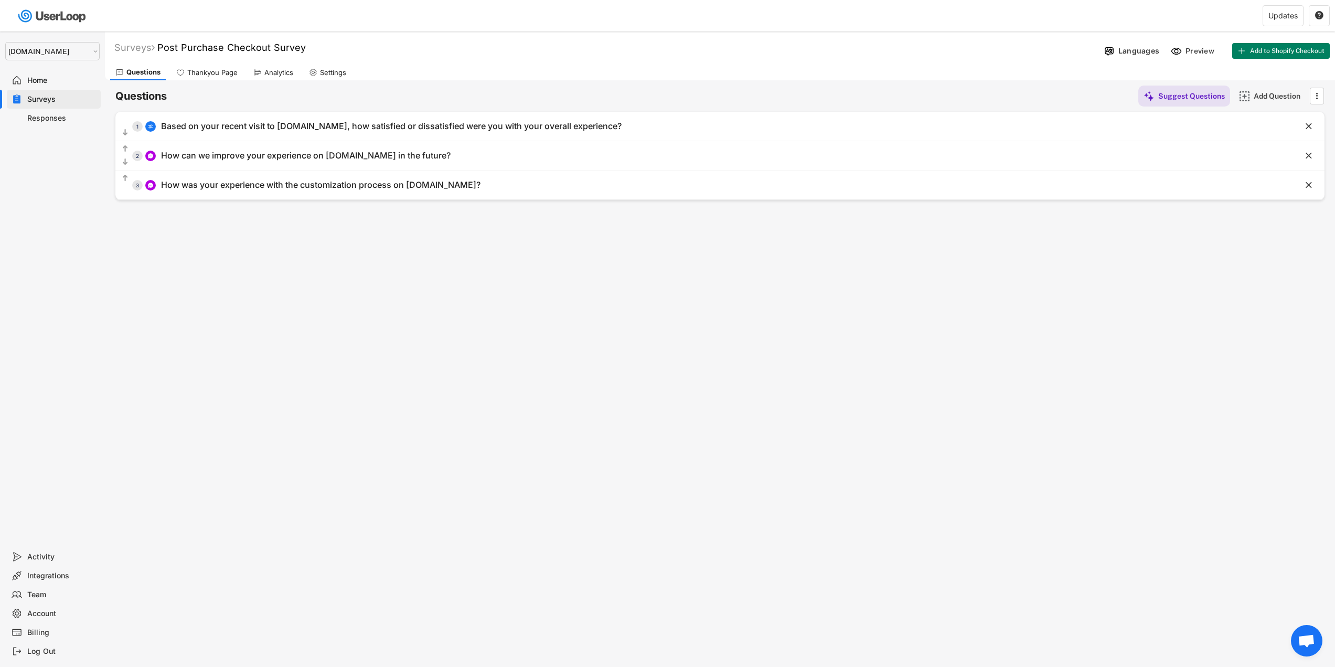
click at [260, 71] on use at bounding box center [257, 72] width 8 height 8
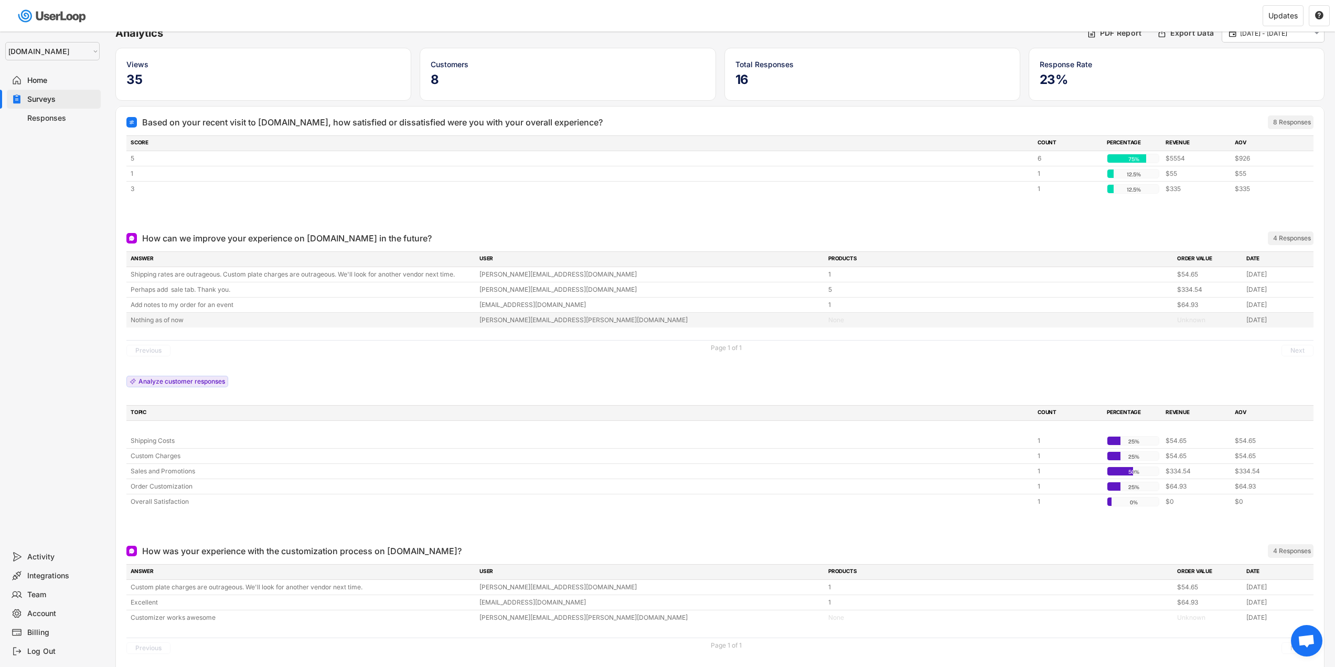
scroll to position [52, 0]
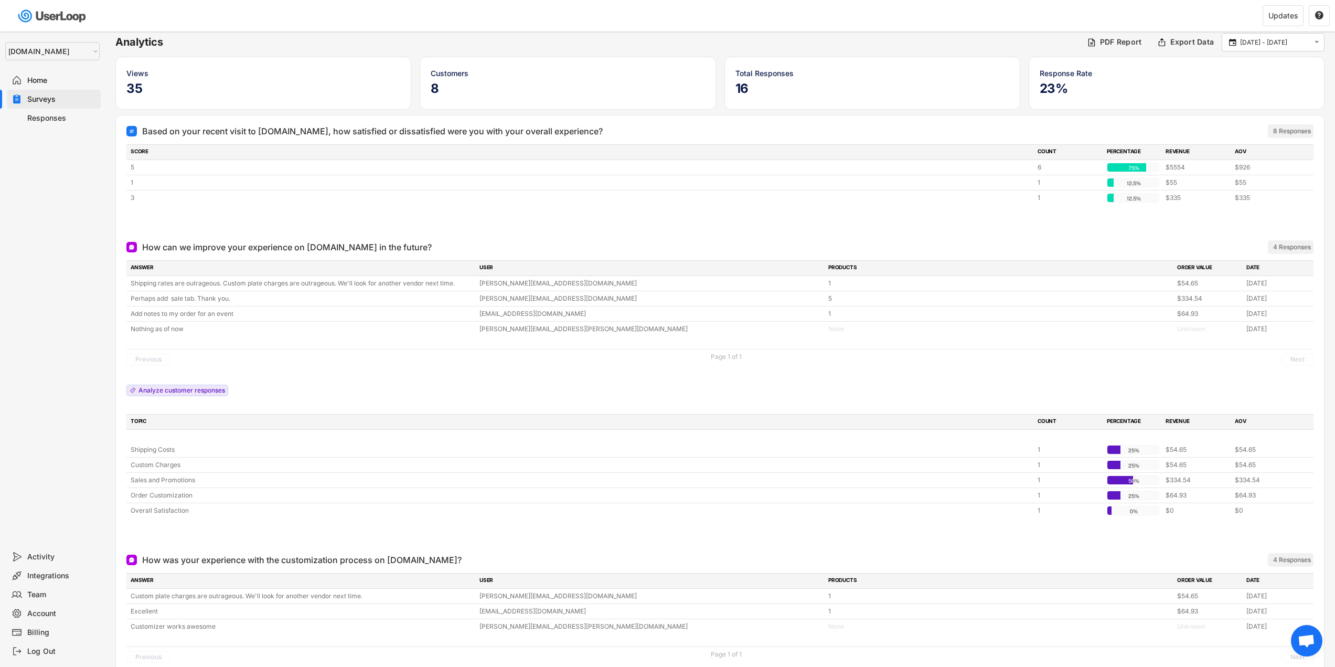
click at [46, 121] on div "Responses" at bounding box center [61, 118] width 69 height 10
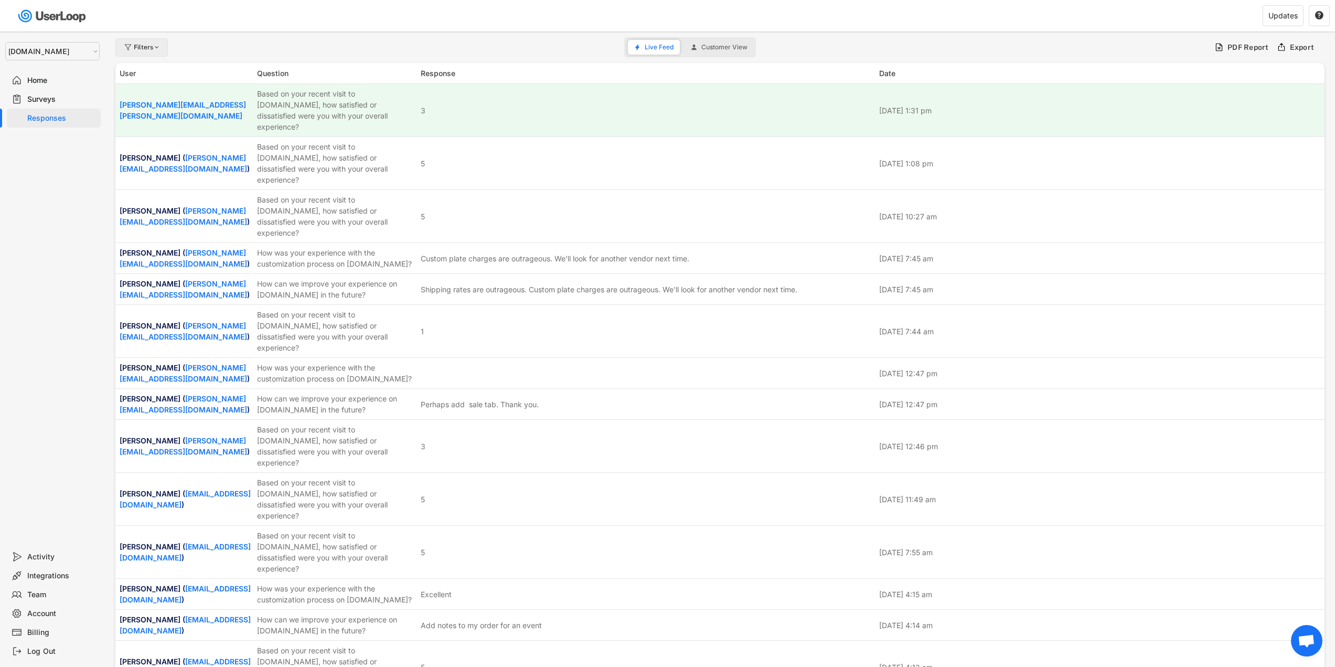
click at [143, 43] on div "Filters" at bounding box center [141, 47] width 52 height 18
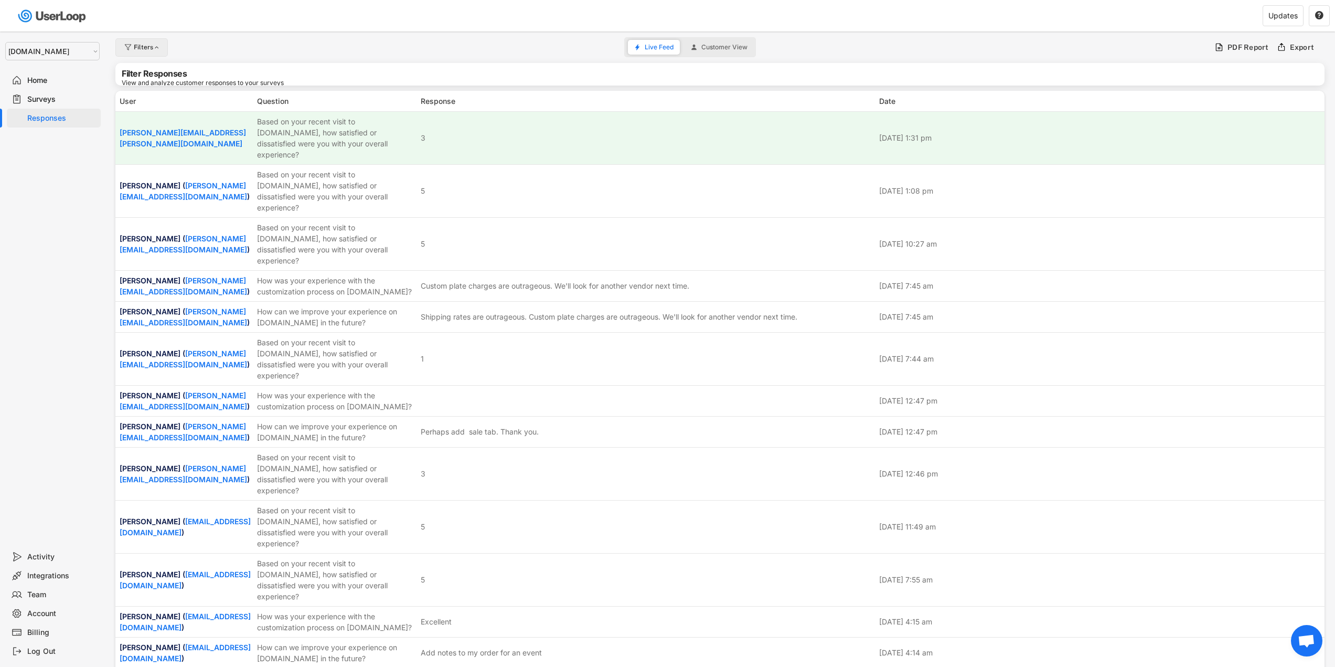
select select
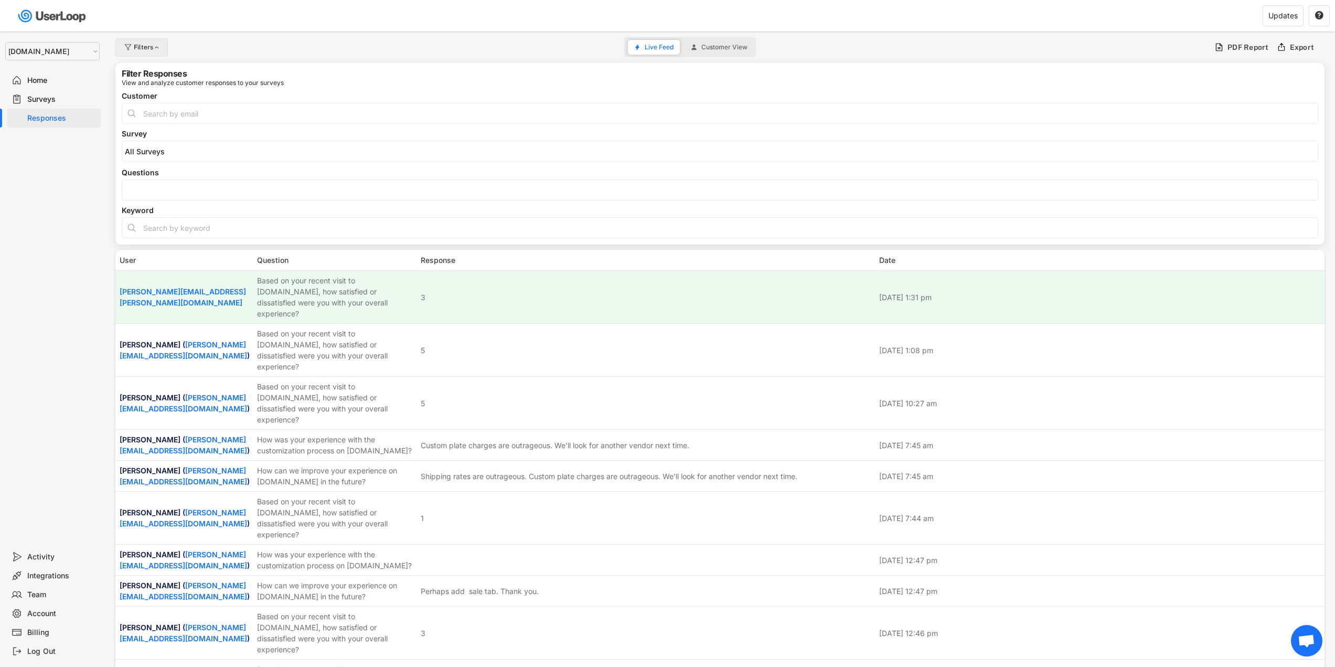
select select
click at [143, 43] on div "Filters" at bounding box center [141, 47] width 52 height 18
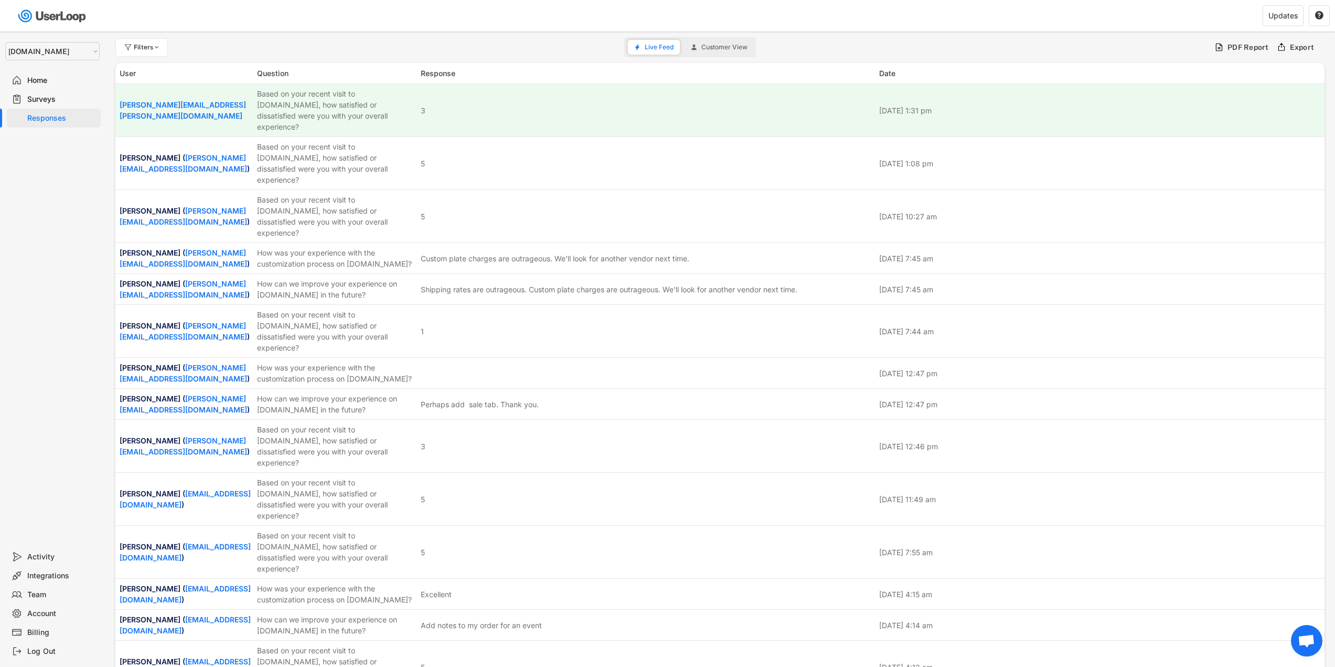
click at [735, 51] on button "Customer View" at bounding box center [719, 47] width 69 height 15
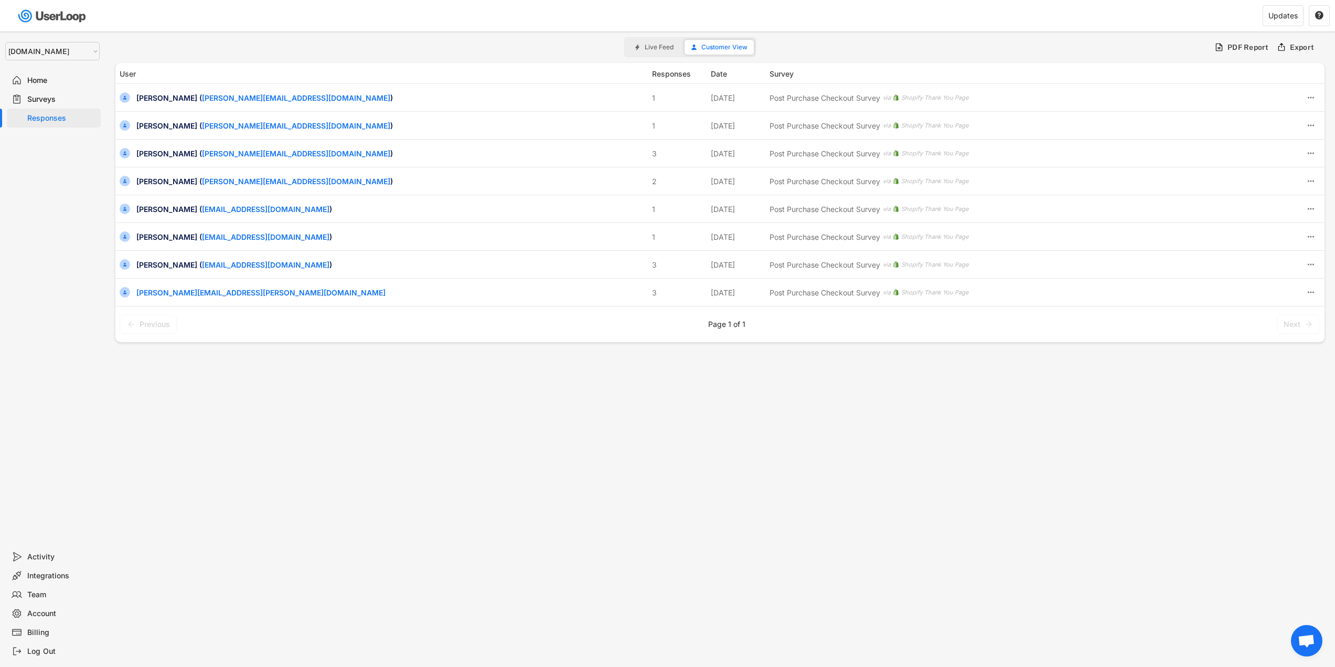
click at [643, 43] on button "Live Feed" at bounding box center [654, 47] width 52 height 15
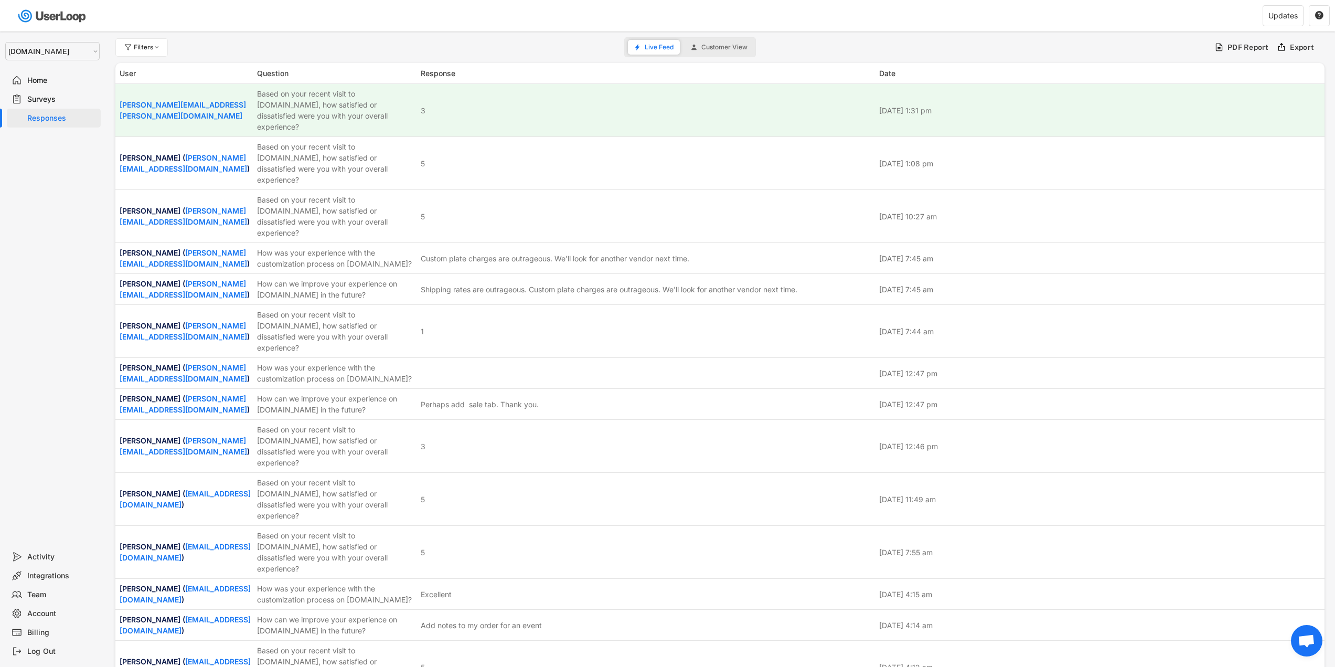
click at [56, 576] on div "Integrations" at bounding box center [61, 576] width 69 height 10
